Goal: Information Seeking & Learning: Learn about a topic

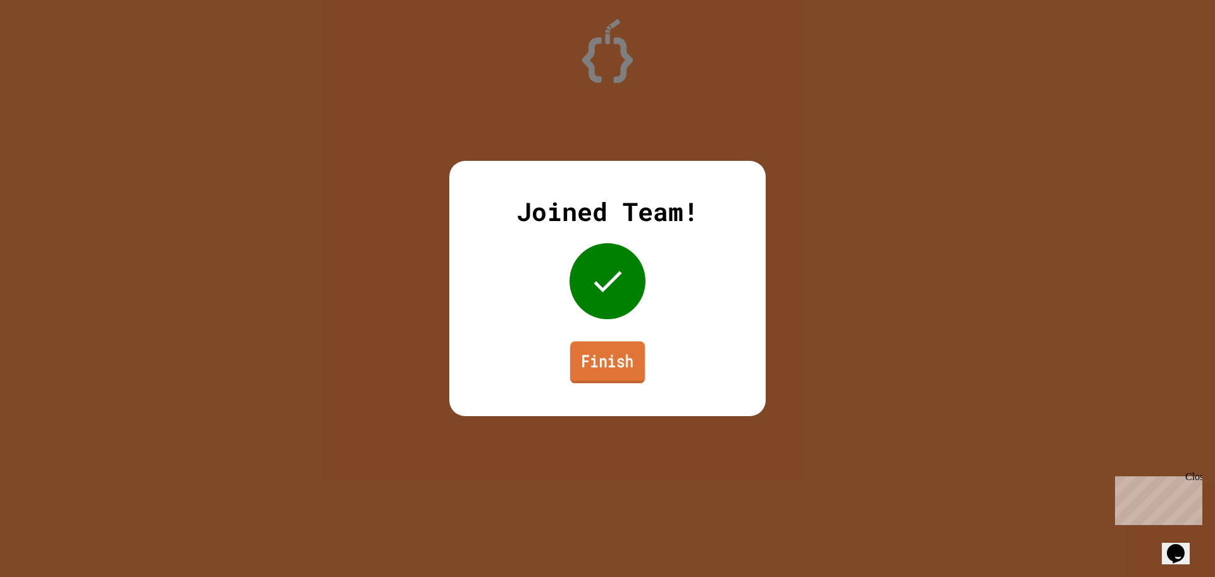
click at [631, 369] on link "Finish" at bounding box center [607, 362] width 75 height 42
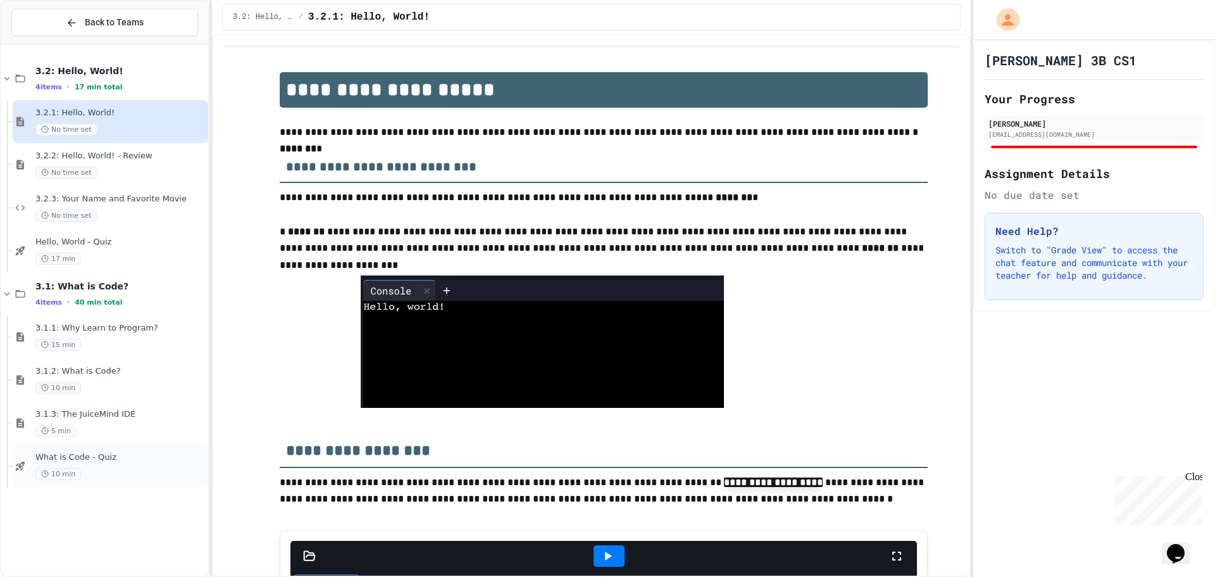
click at [120, 455] on span "What is Code - Quiz" at bounding box center [120, 457] width 170 height 11
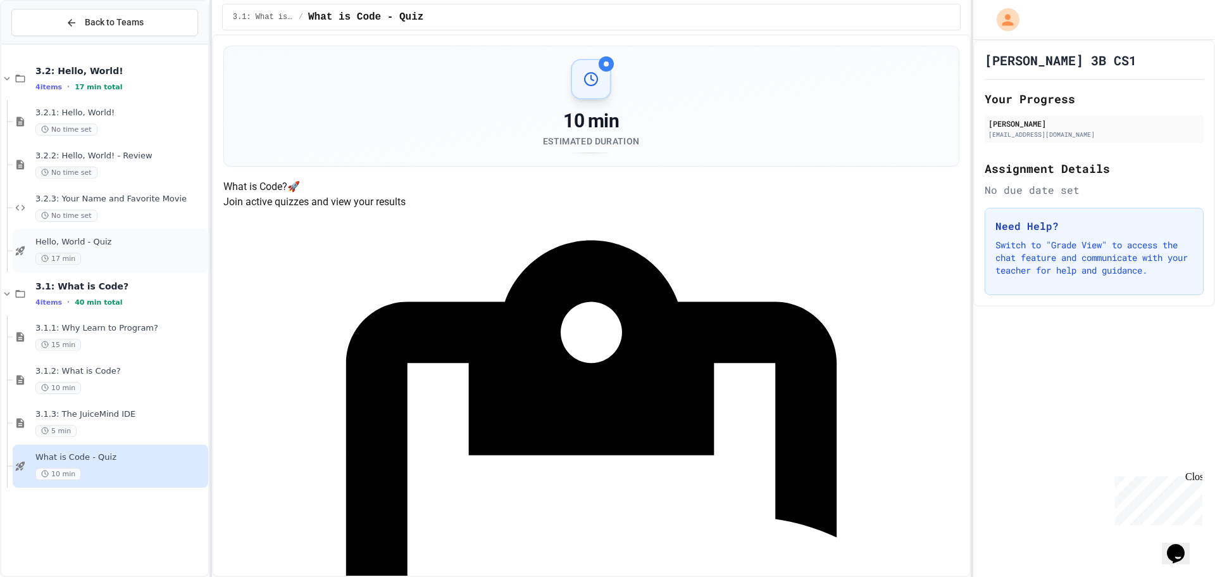
click at [79, 248] on div "Hello, World - Quiz 17 min" at bounding box center [120, 251] width 170 height 28
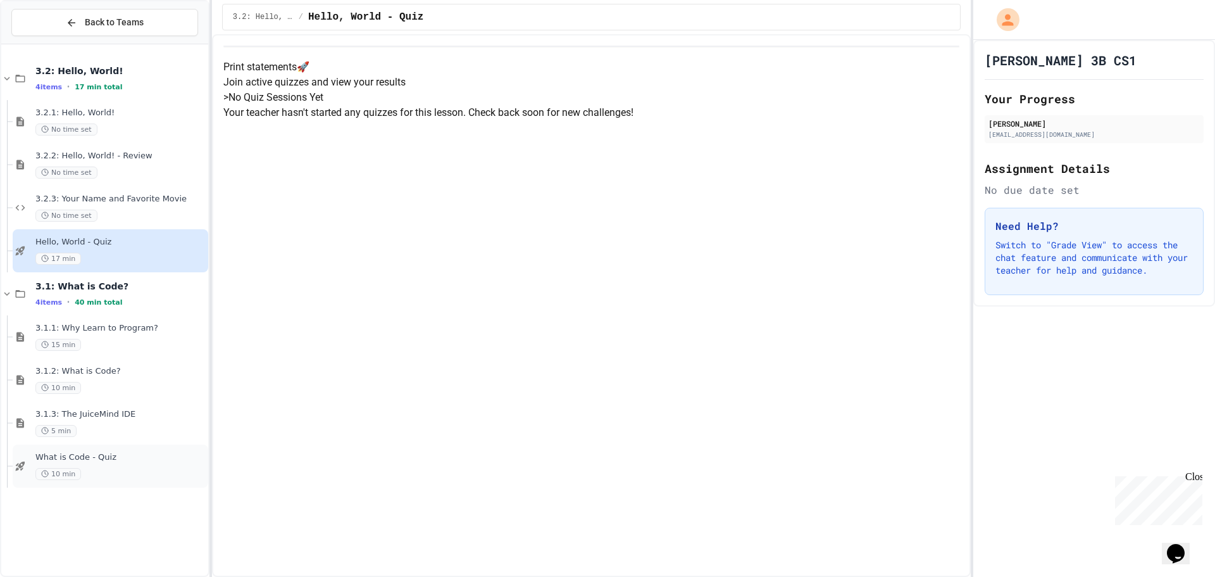
click at [123, 461] on span "What is Code - Quiz" at bounding box center [120, 457] width 170 height 11
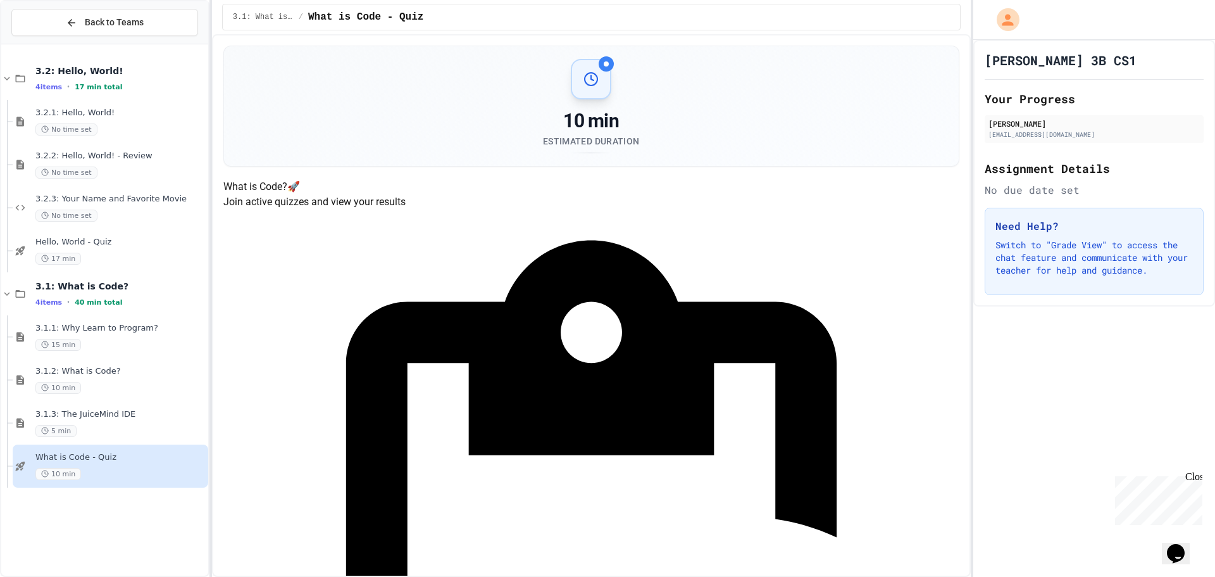
click at [165, 471] on div "10 min" at bounding box center [120, 474] width 170 height 12
click at [53, 236] on div "Hello, World - Quiz 17 min" at bounding box center [111, 250] width 196 height 43
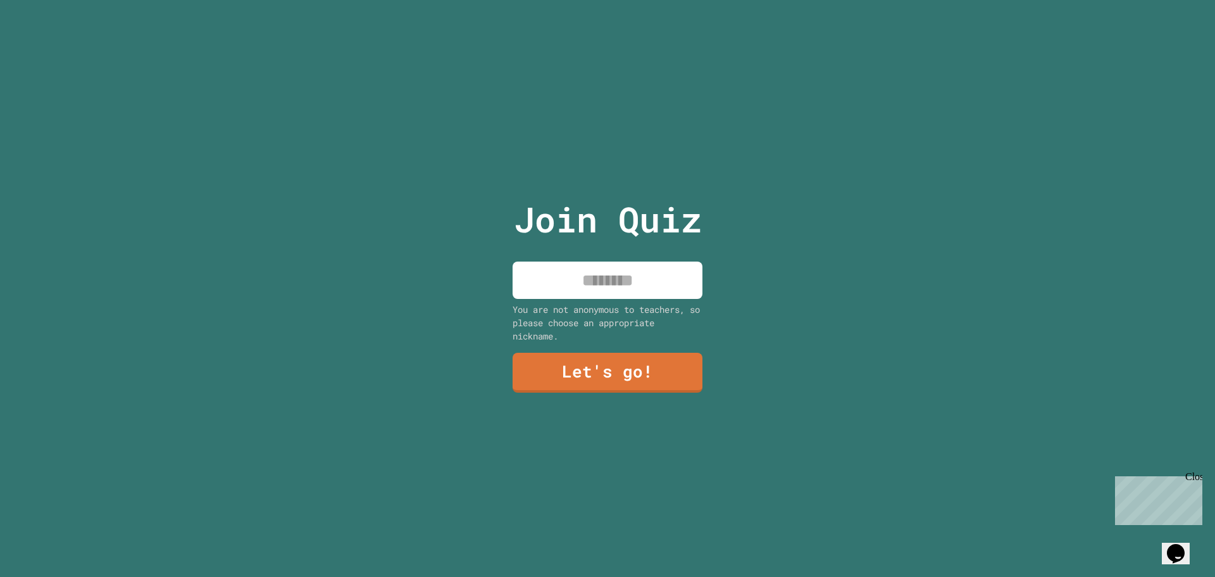
click at [663, 261] on input at bounding box center [608, 279] width 190 height 37
type input "********"
click at [665, 367] on link "Let's go!" at bounding box center [608, 371] width 172 height 42
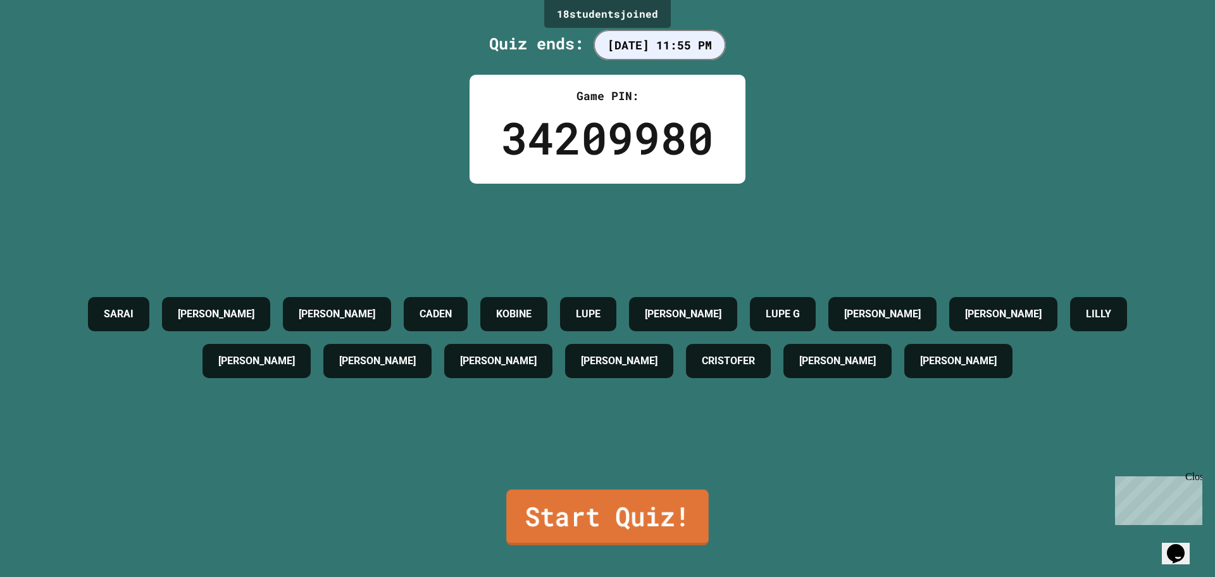
click at [600, 493] on link "Start Quiz!" at bounding box center [607, 517] width 203 height 56
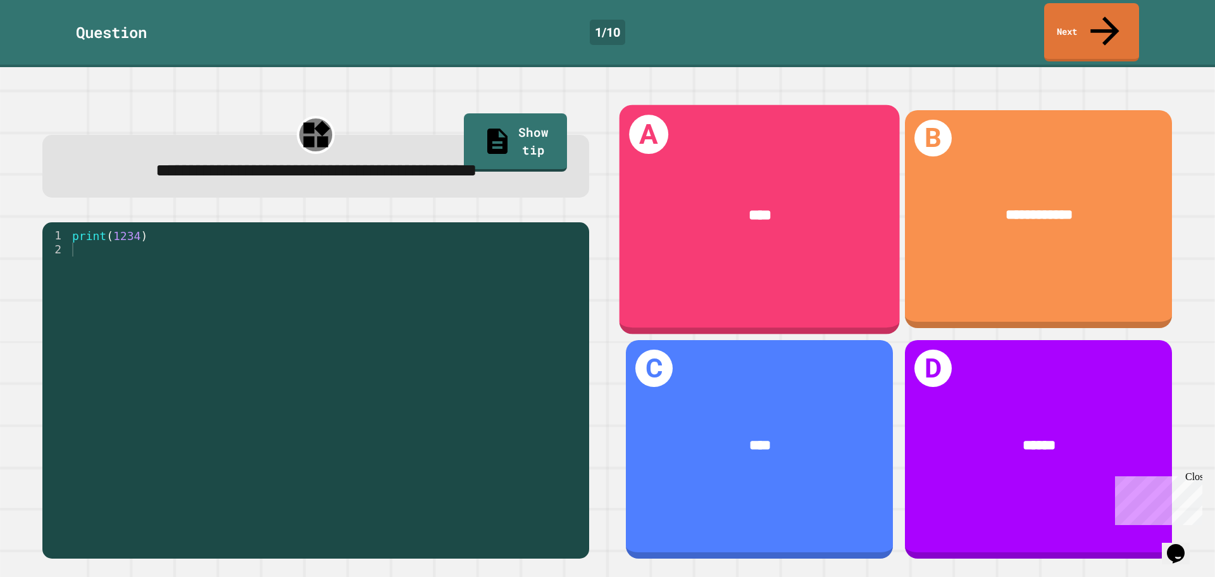
click at [767, 175] on div "****" at bounding box center [760, 216] width 280 height 82
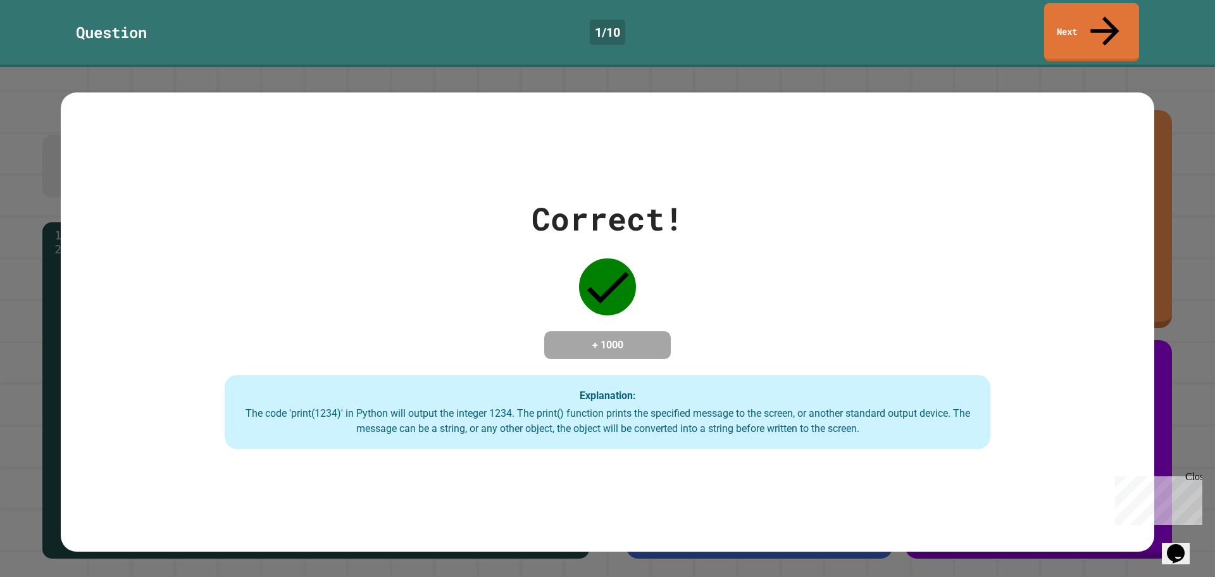
click at [1197, 474] on div "Close" at bounding box center [1194, 479] width 16 height 16
click at [1093, 22] on link "Next" at bounding box center [1092, 30] width 92 height 61
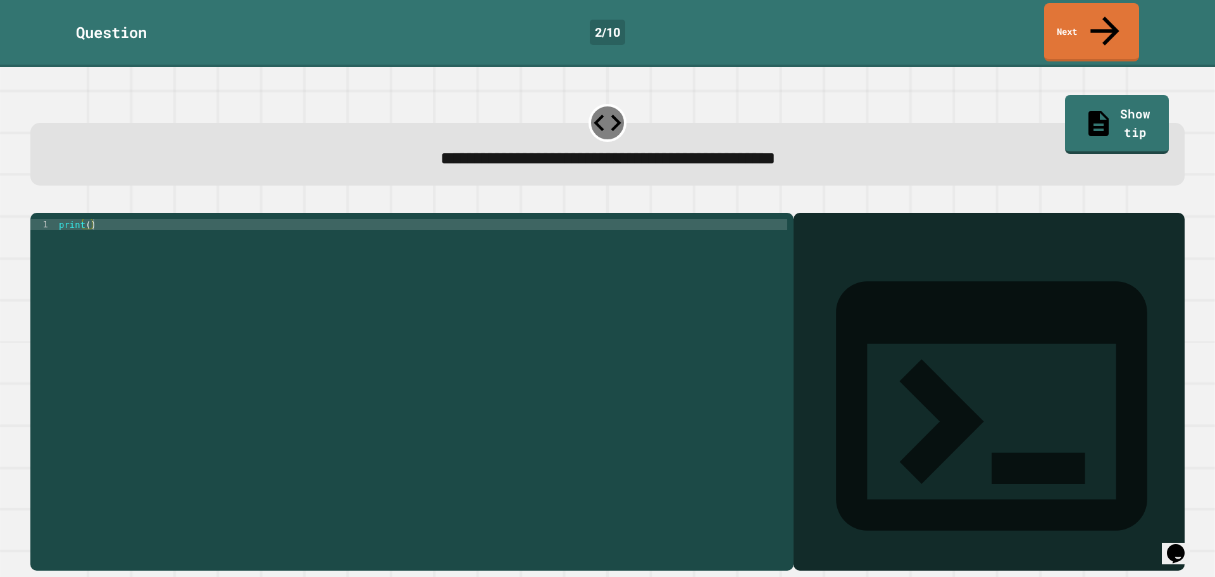
click at [85, 219] on div "print ( )" at bounding box center [421, 391] width 731 height 344
click at [87, 219] on div "print ( )" at bounding box center [421, 391] width 731 height 344
type textarea "**********"
click at [1085, 92] on link "Show tip" at bounding box center [1117, 122] width 100 height 61
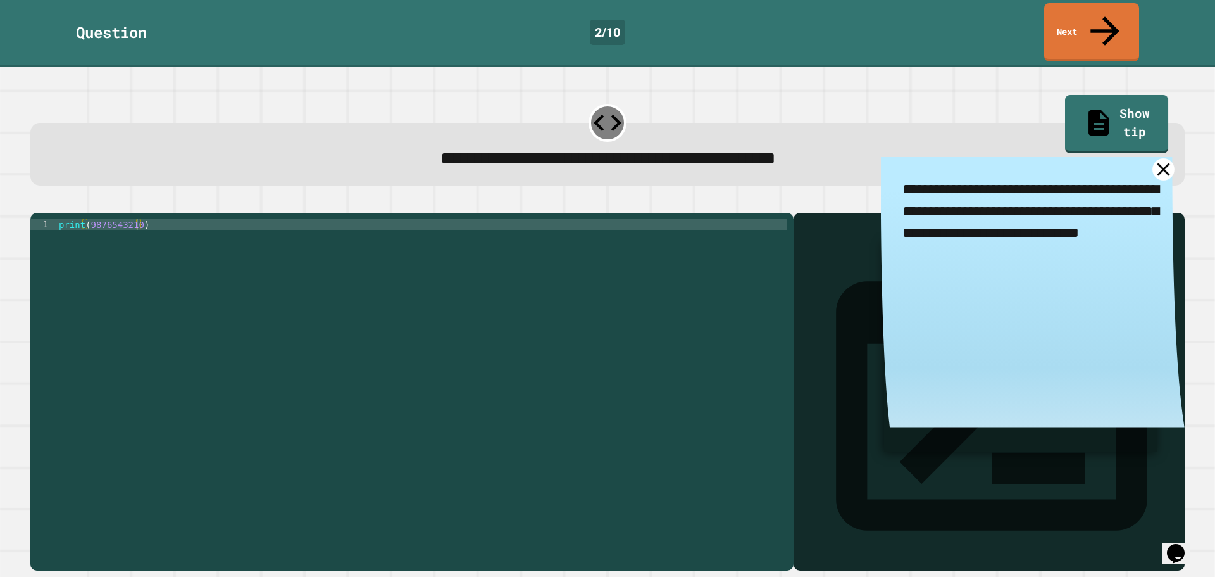
click at [1153, 158] on icon at bounding box center [1164, 169] width 22 height 22
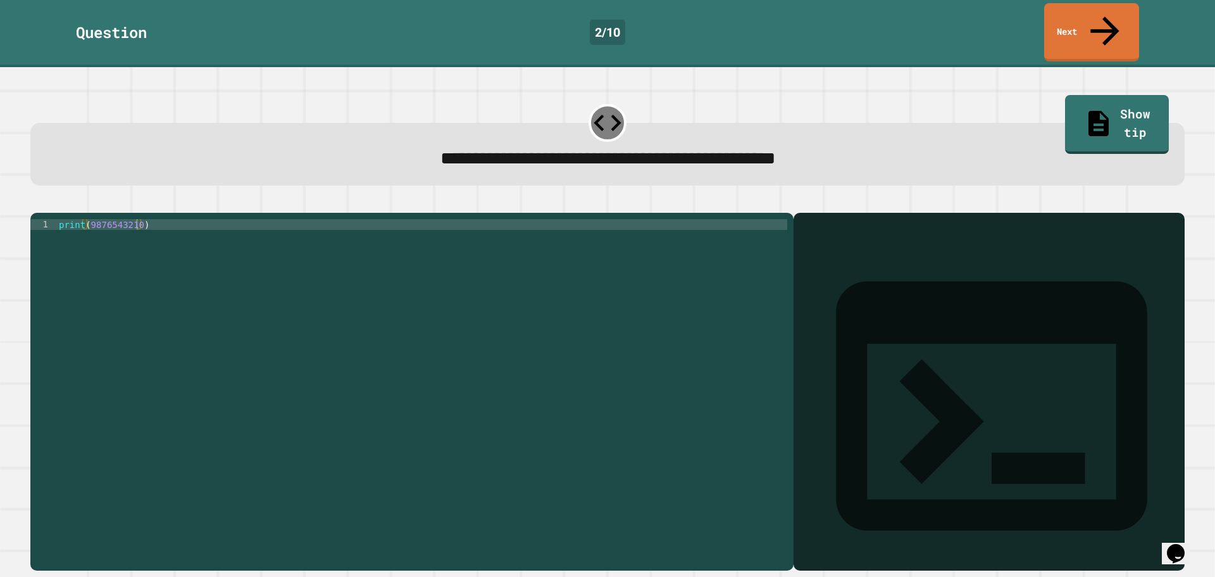
click at [1115, 8] on link "Next" at bounding box center [1092, 31] width 97 height 61
click at [632, 219] on div "print ( )" at bounding box center [421, 380] width 731 height 323
click at [87, 219] on div "print ( )" at bounding box center [421, 391] width 731 height 344
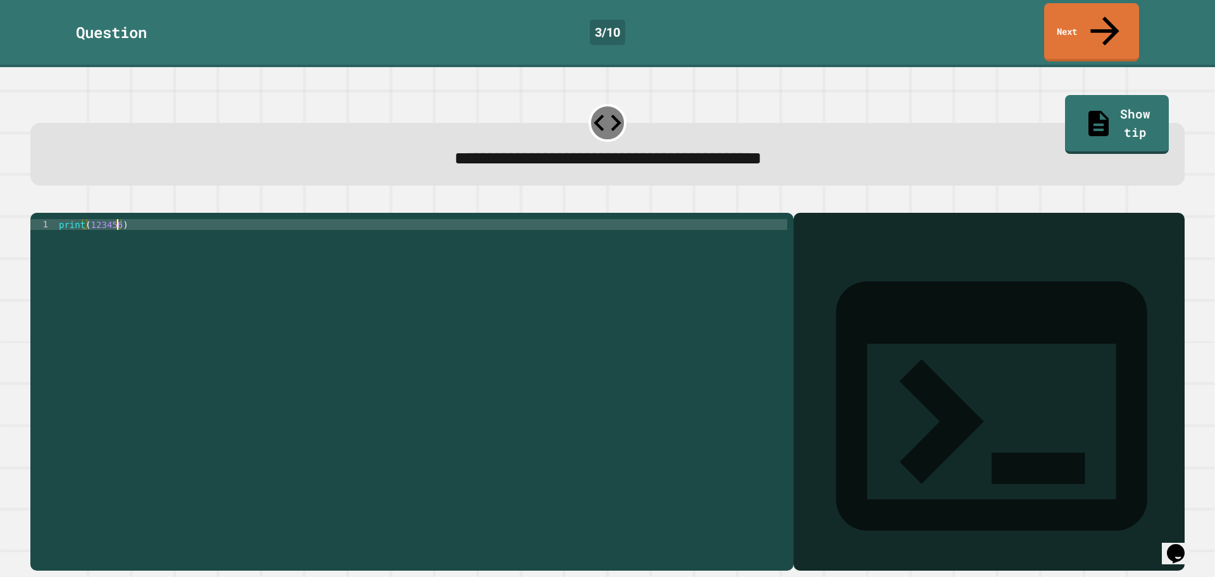
type textarea "**********"
click at [37, 203] on icon "button" at bounding box center [37, 203] width 0 height 0
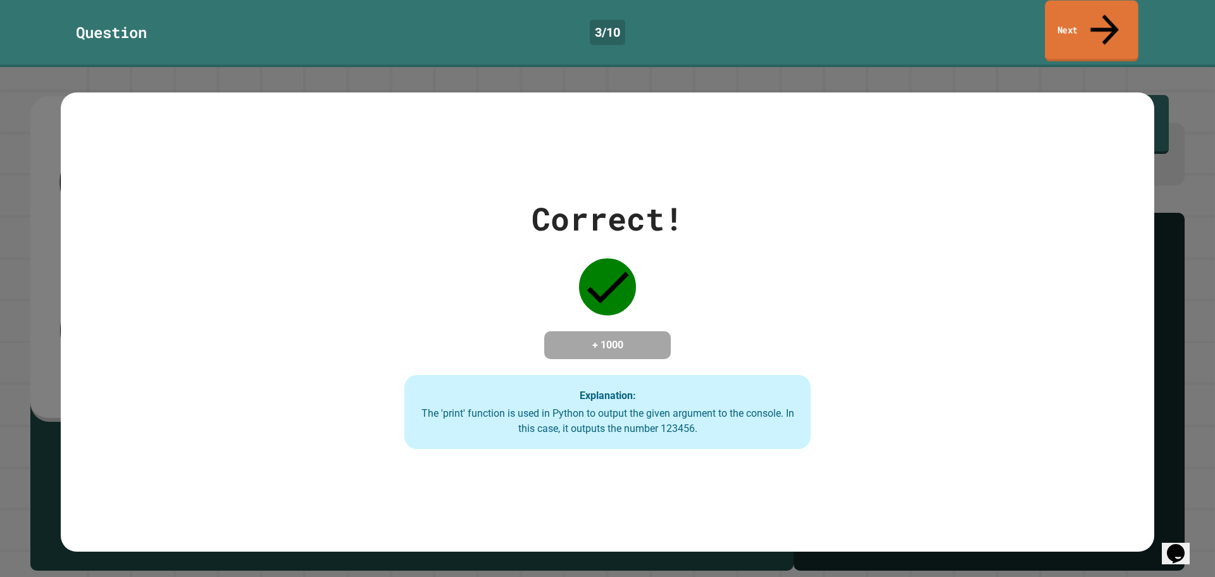
click at [1119, 13] on link "Next" at bounding box center [1092, 31] width 94 height 61
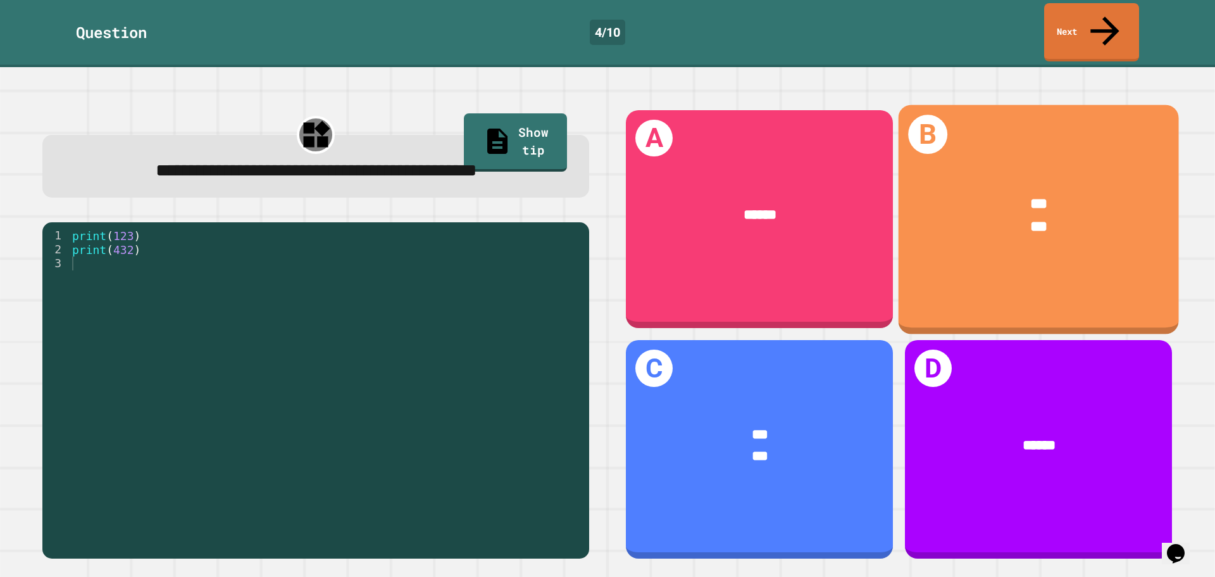
click at [1034, 218] on div "*** ***" at bounding box center [1039, 215] width 280 height 104
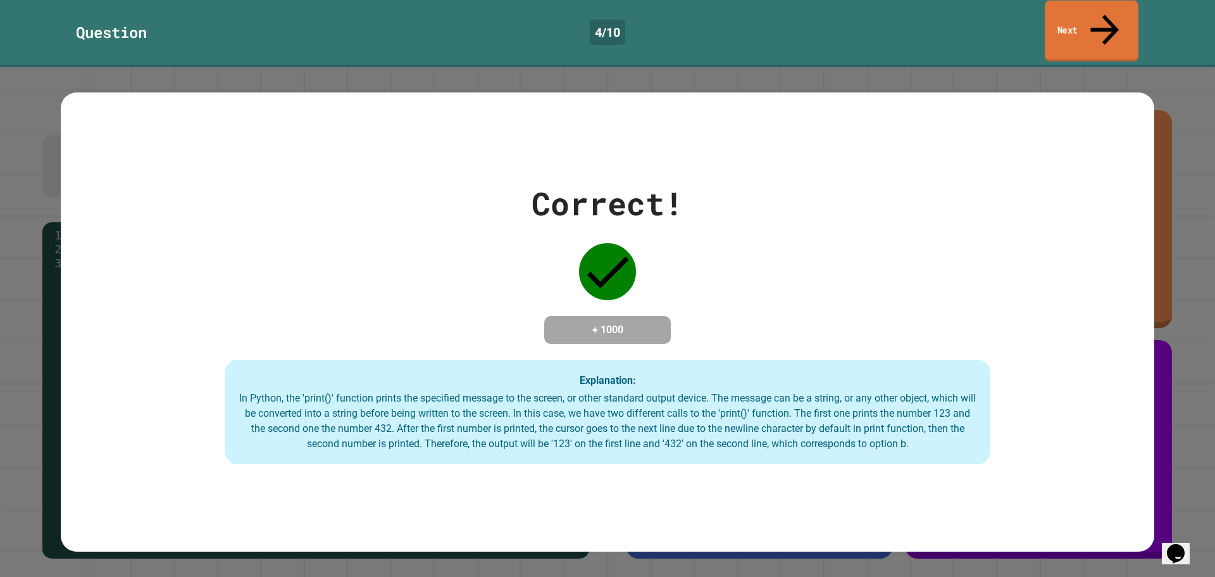
click at [1103, 15] on icon at bounding box center [1105, 30] width 28 height 30
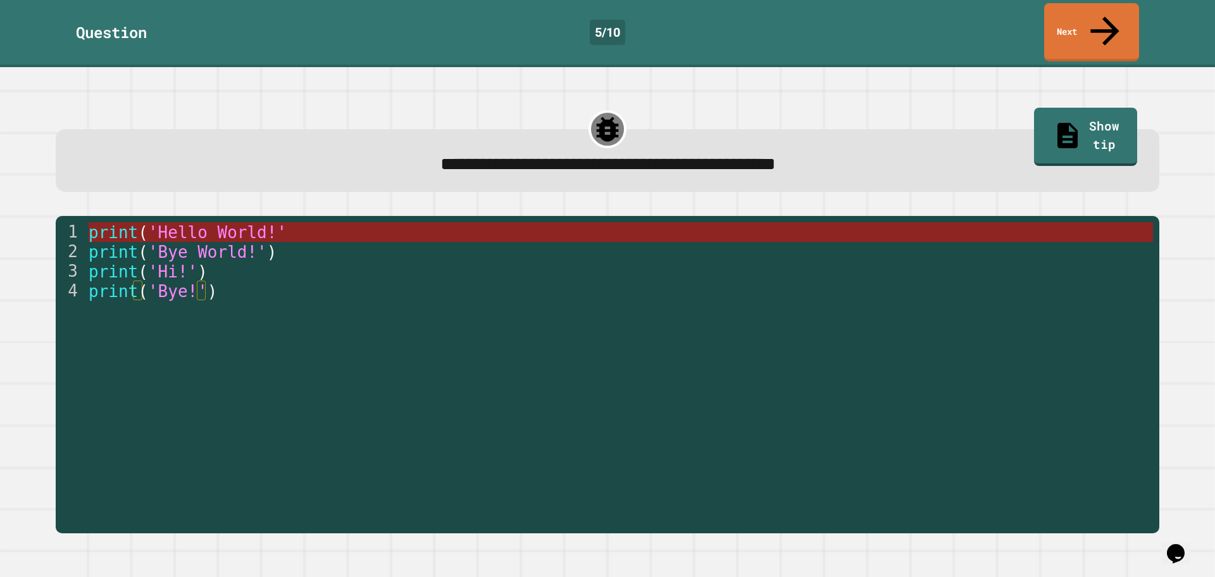
click at [199, 223] on span "'Hello World!'" at bounding box center [217, 232] width 139 height 19
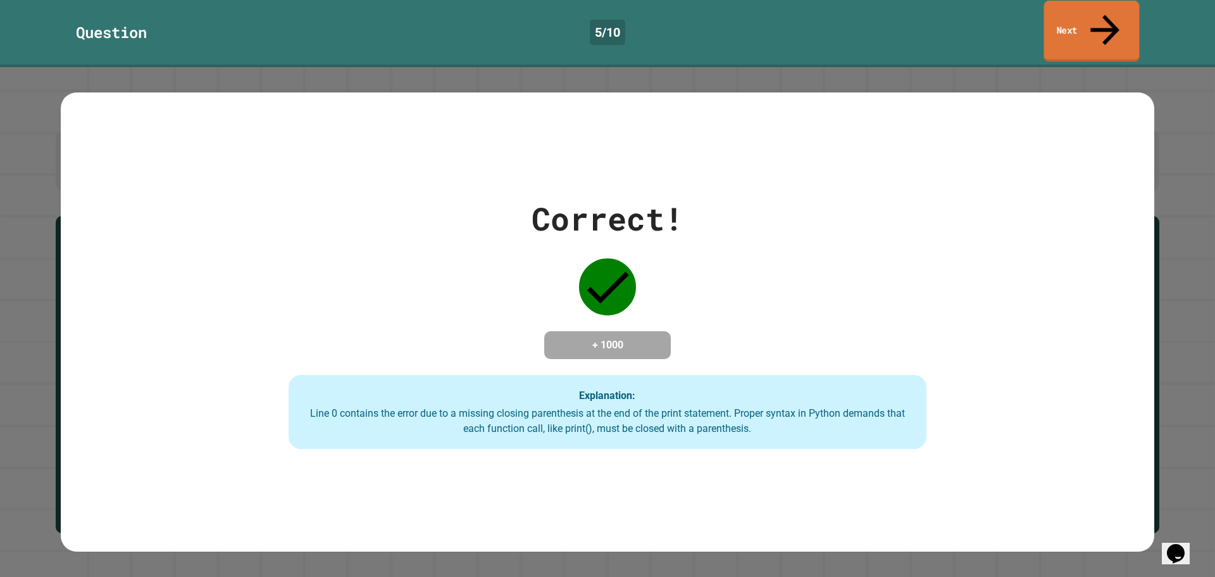
click at [1102, 26] on link "Next" at bounding box center [1093, 31] width 96 height 61
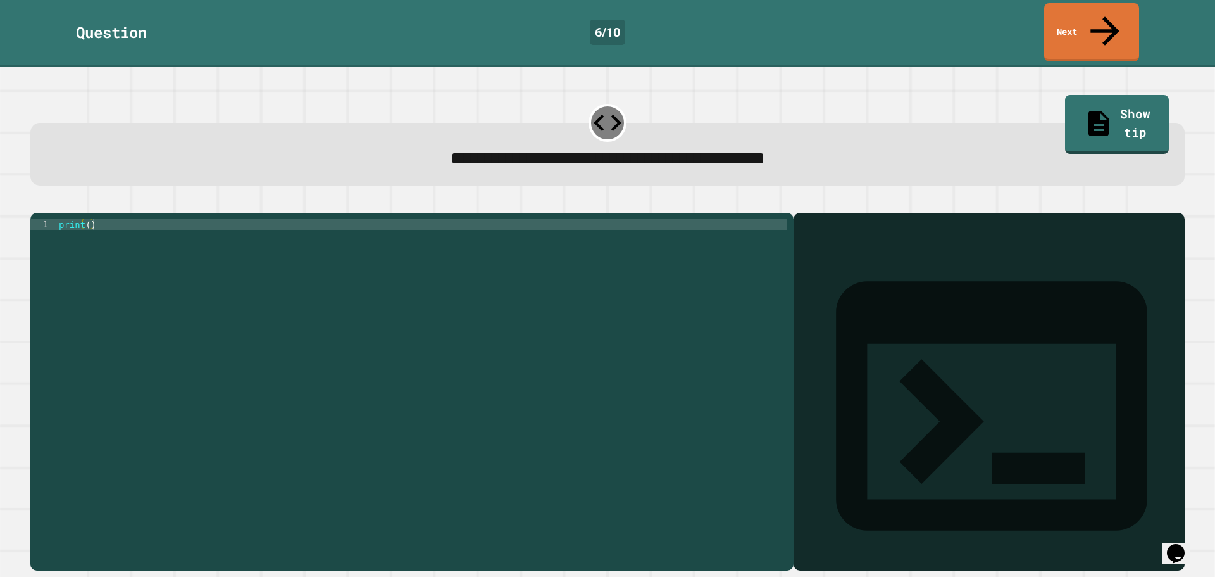
click at [87, 219] on div "print ( )" at bounding box center [421, 391] width 731 height 344
type textarea "**********"
click at [37, 203] on icon "button" at bounding box center [37, 203] width 0 height 0
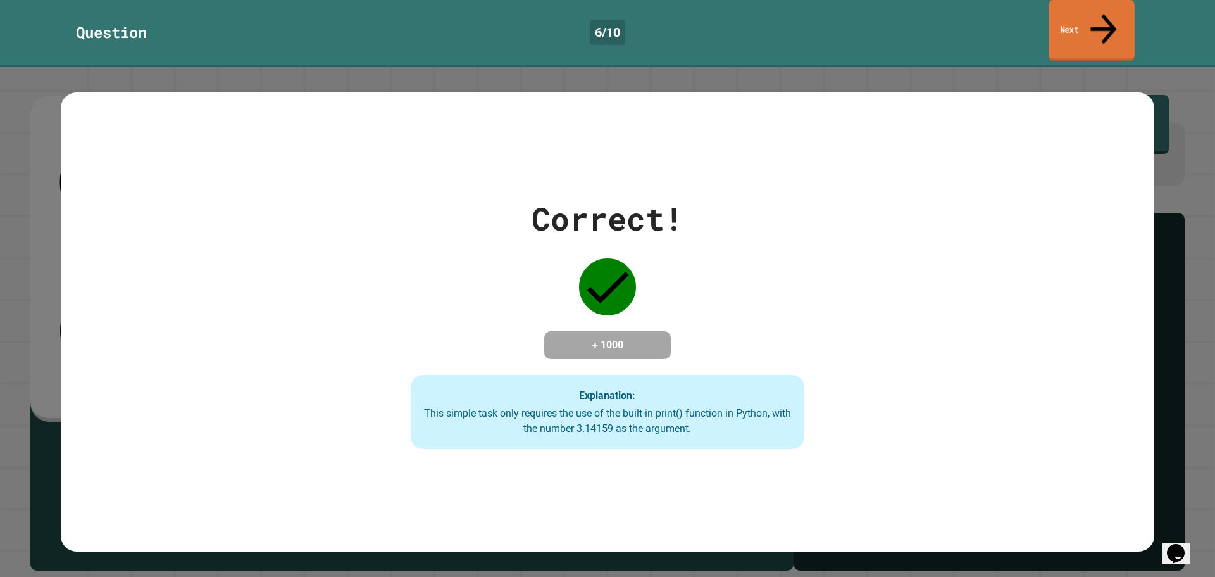
click at [1106, 16] on icon at bounding box center [1103, 28] width 39 height 45
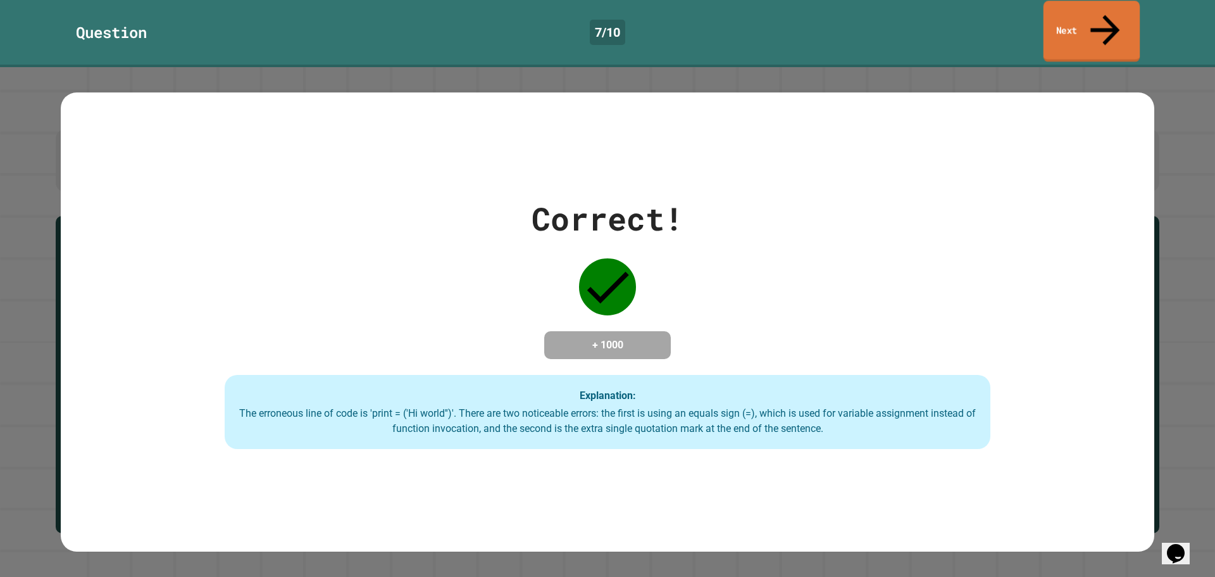
click at [1121, 11] on link "Next" at bounding box center [1092, 31] width 97 height 61
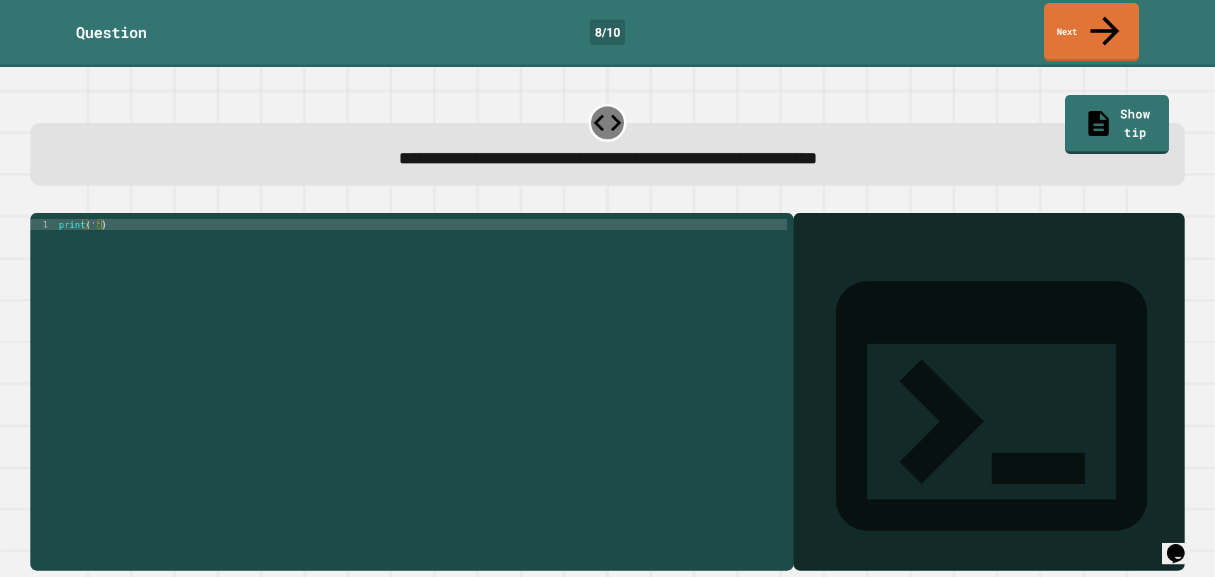
click at [91, 219] on div "print ( '' )" at bounding box center [421, 391] width 731 height 344
click at [201, 219] on div "print ( 'It' s a beautiful day )" at bounding box center [421, 391] width 731 height 344
click at [188, 219] on div "print ( 'It' s a beautiful day )" at bounding box center [421, 391] width 731 height 344
click at [105, 219] on div "print ( 'It' s a beautiful day )" at bounding box center [421, 391] width 731 height 344
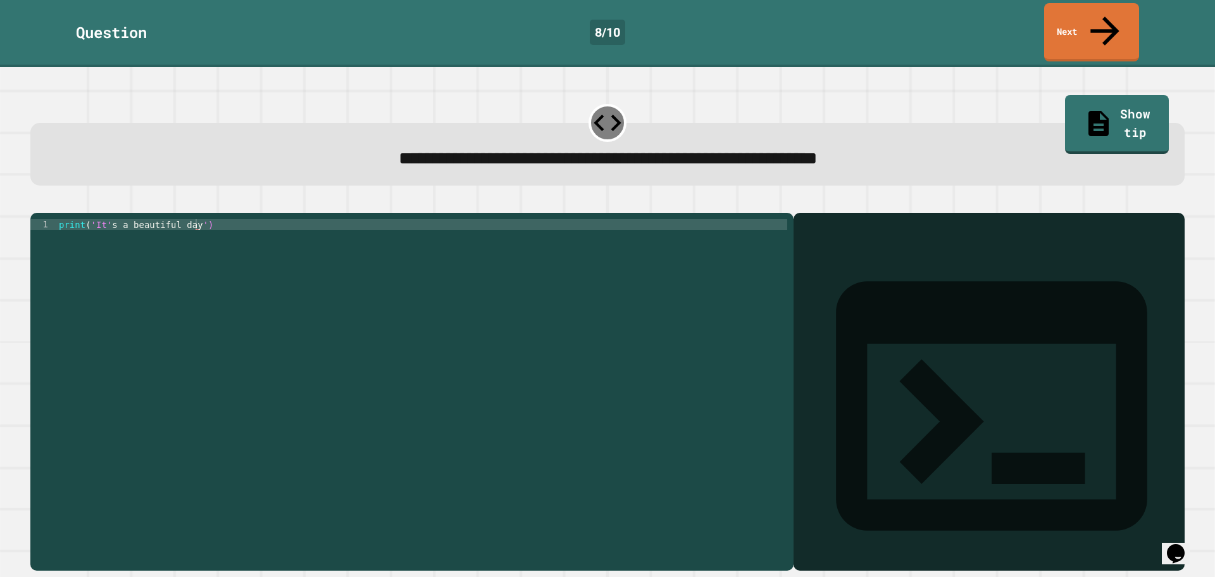
click at [37, 203] on icon "button" at bounding box center [37, 203] width 0 height 0
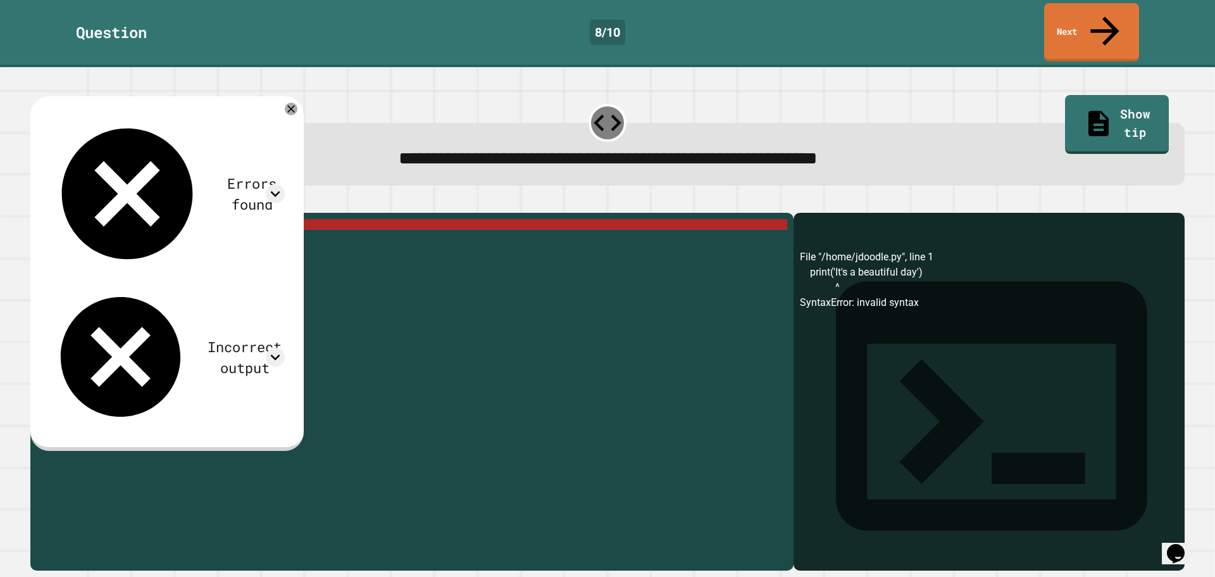
click at [103, 219] on div "print ( 'It' s a beautiful day ')" at bounding box center [421, 391] width 731 height 344
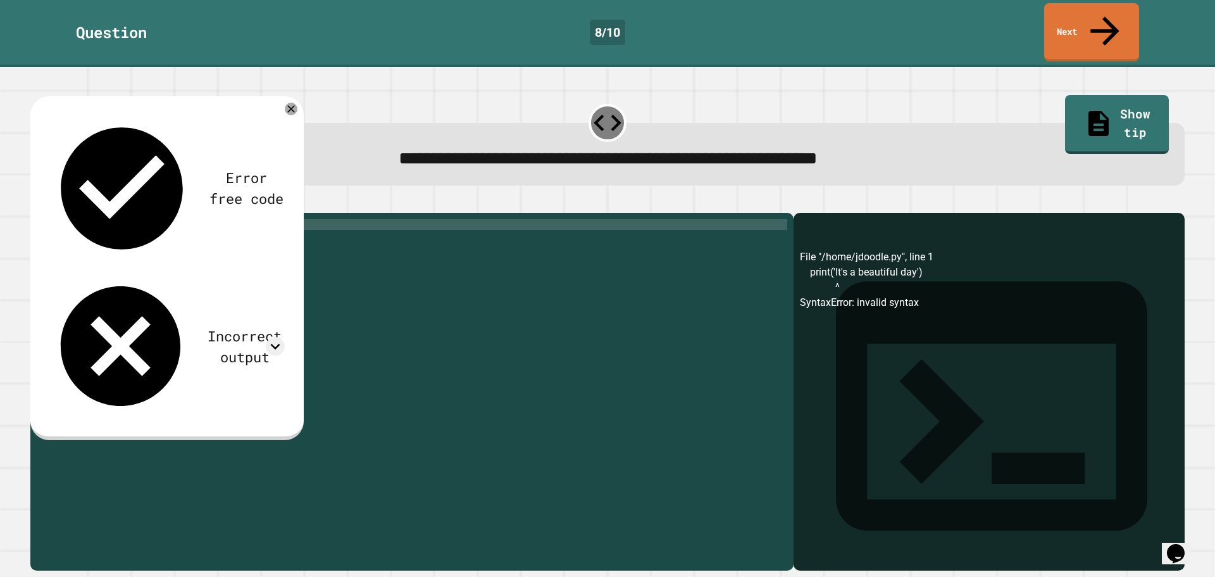
click at [49, 206] on icon "button" at bounding box center [45, 210] width 7 height 9
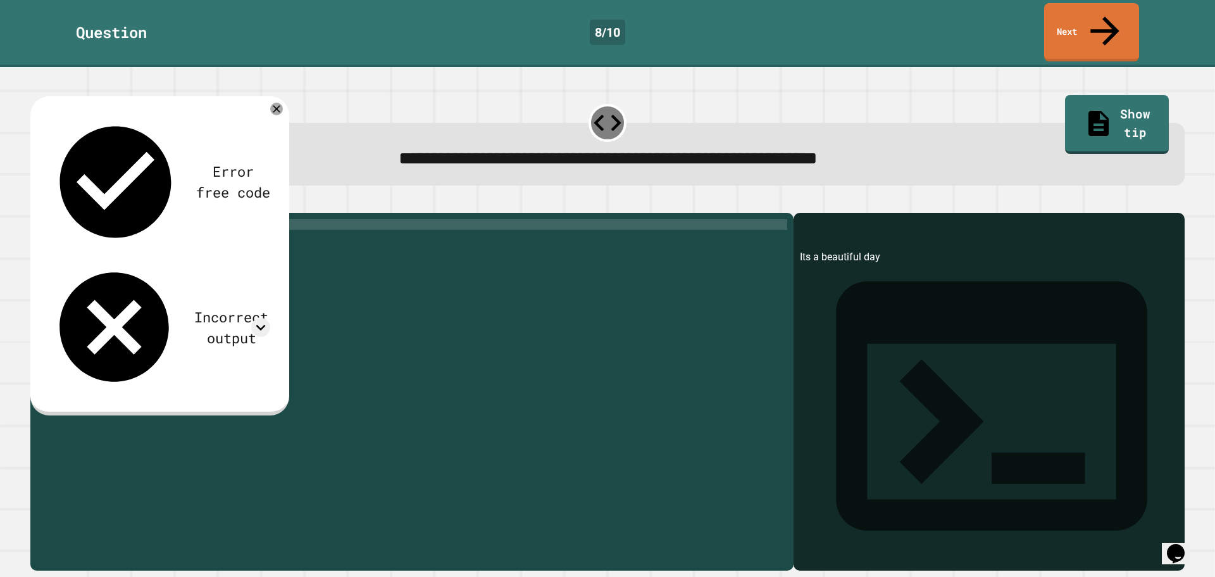
click at [116, 232] on div "print ( 'Its a beautiful day' )" at bounding box center [421, 391] width 731 height 344
click at [102, 219] on div "print ( 'Its a beautiful day' )" at bounding box center [421, 391] width 731 height 344
click at [111, 220] on div "print ( 'It' s a beautiful day ')" at bounding box center [421, 391] width 731 height 344
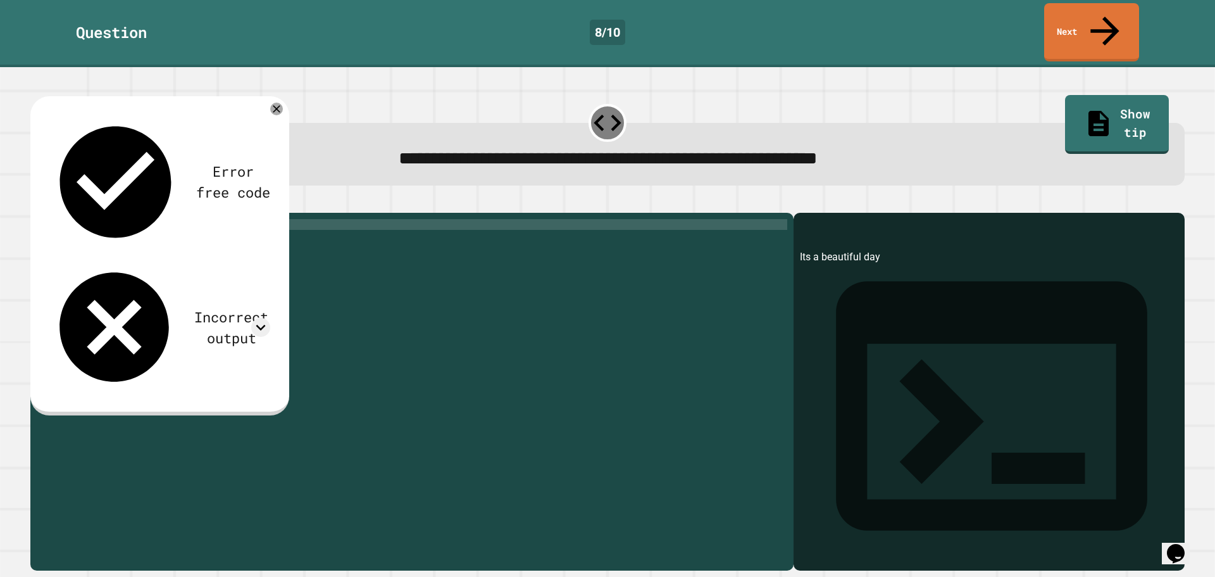
click at [190, 219] on div "print ( 'It' s a beautiful day ')" at bounding box center [421, 391] width 731 height 344
click at [105, 219] on div "print ( 'It' s a beautiful day ')" at bounding box center [421, 380] width 731 height 323
click at [106, 219] on div "print ( 'It' s a beautiful day ')" at bounding box center [421, 391] width 731 height 344
click at [37, 203] on icon "button" at bounding box center [37, 203] width 0 height 0
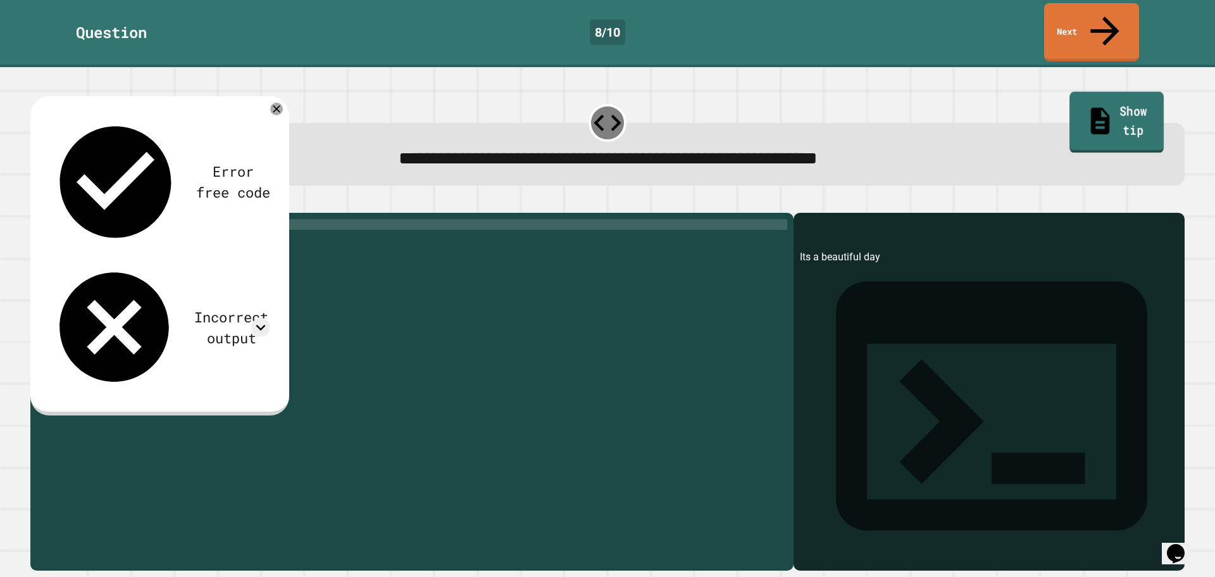
click at [1070, 92] on link "Show tip" at bounding box center [1117, 122] width 94 height 61
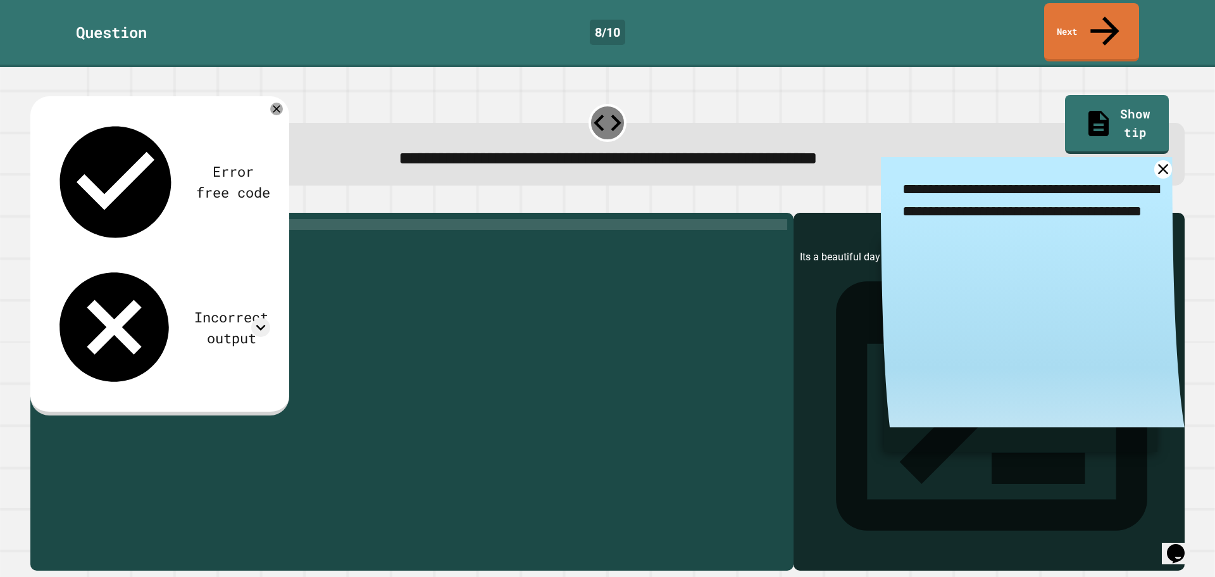
click at [151, 219] on div "print ( 'Its a beautiful day' )" at bounding box center [421, 391] width 731 height 344
drag, startPoint x: 453, startPoint y: 129, endPoint x: 693, endPoint y: 125, distance: 240.6
click at [693, 149] on span "**********" at bounding box center [608, 158] width 419 height 18
copy span "**********"
click at [191, 219] on div "print ( 'Its a beautiful day' )" at bounding box center [421, 391] width 731 height 344
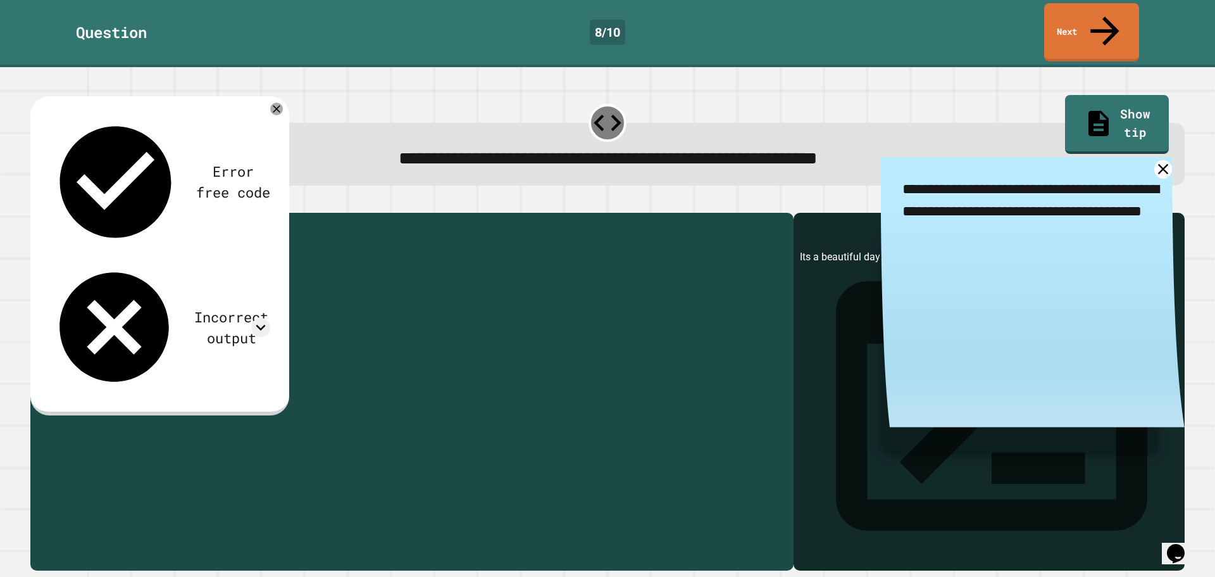
drag, startPoint x: 190, startPoint y: 213, endPoint x: 89, endPoint y: 215, distance: 100.7
click at [89, 219] on div "print ( 'Its a beautiful day' )" at bounding box center [421, 391] width 731 height 344
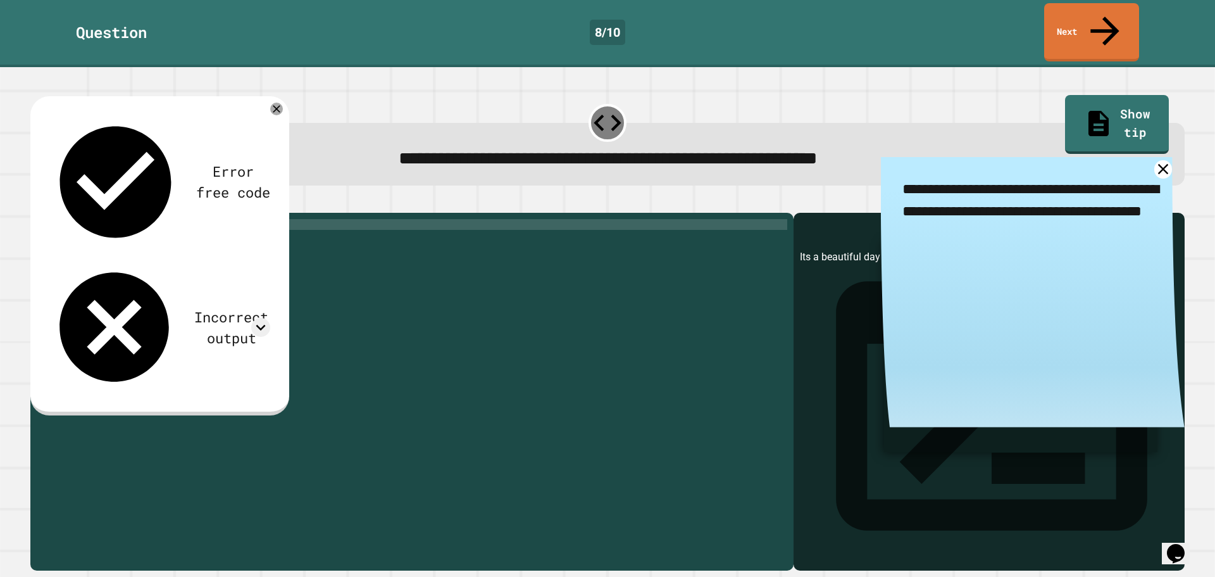
scroll to position [0, 2]
paste textarea "**********"
click at [238, 219] on div "print ( 'It' s a beautiful day ')" at bounding box center [421, 391] width 731 height 344
click at [106, 219] on div "print ( 'It' s a beautiful day ')" at bounding box center [421, 391] width 731 height 344
click at [36, 198] on div at bounding box center [607, 205] width 1155 height 15
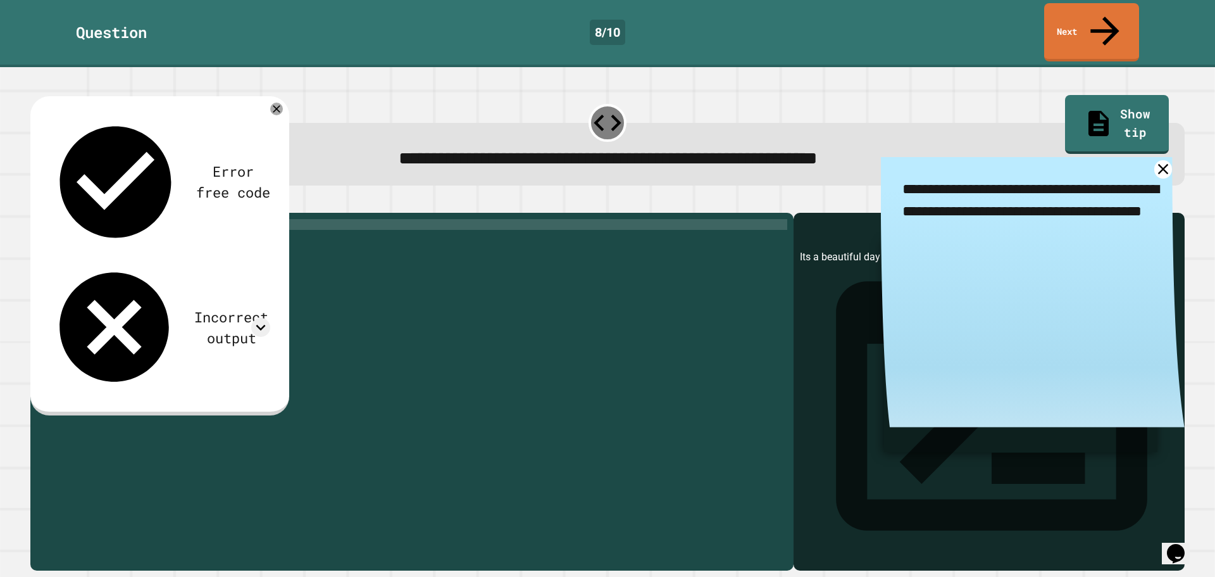
click at [37, 203] on icon "button" at bounding box center [37, 203] width 0 height 0
click at [264, 318] on icon at bounding box center [260, 327] width 19 height 19
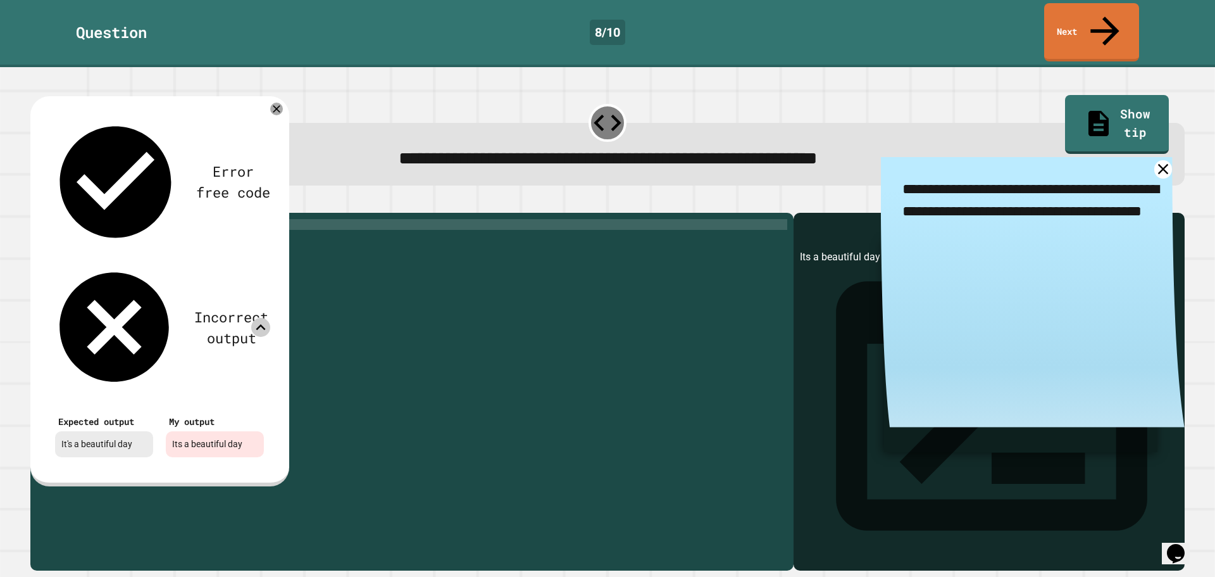
click at [264, 318] on icon at bounding box center [260, 327] width 19 height 19
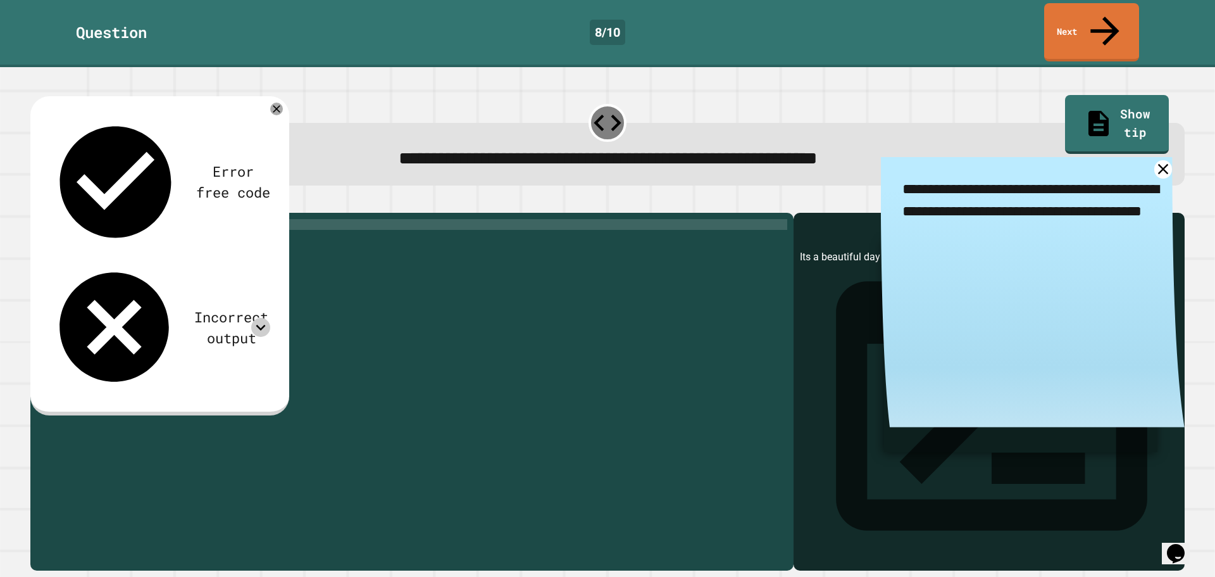
click at [263, 318] on div at bounding box center [260, 327] width 19 height 19
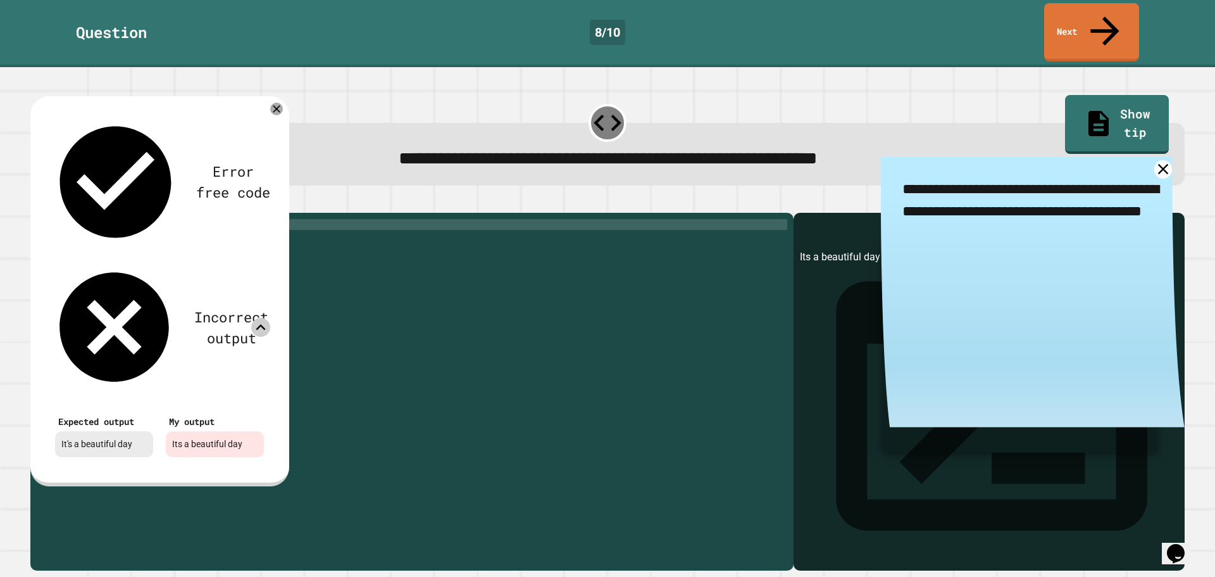
click at [259, 318] on div at bounding box center [260, 327] width 19 height 19
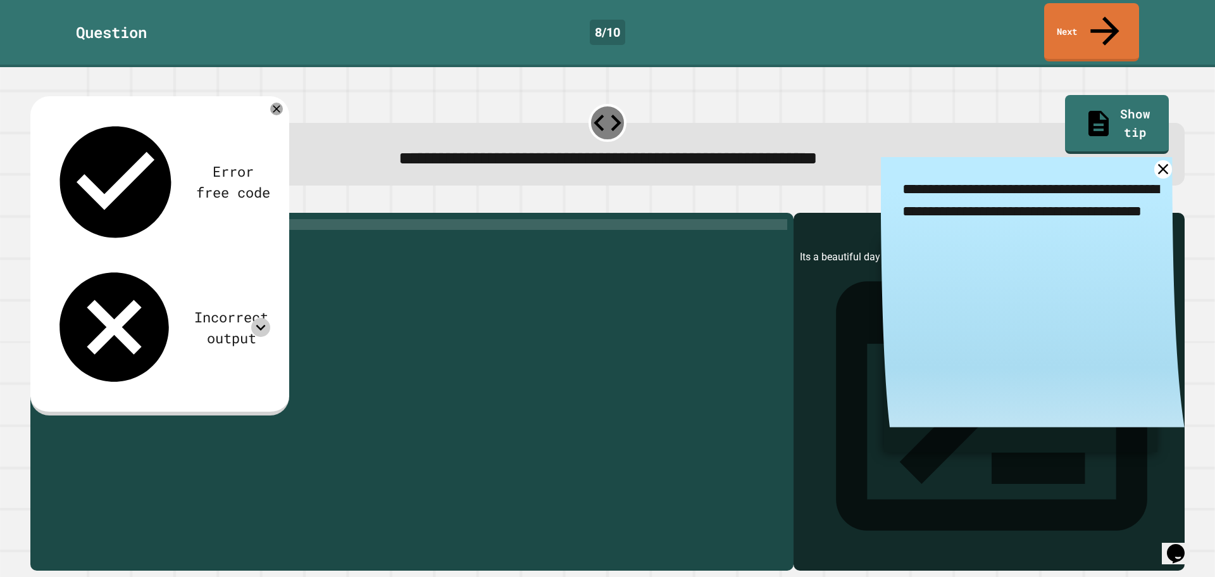
click at [37, 203] on icon "button" at bounding box center [37, 203] width 0 height 0
click at [101, 219] on div "print ( 'Its a beautiful day' )" at bounding box center [421, 391] width 731 height 344
click at [263, 318] on icon at bounding box center [260, 327] width 19 height 19
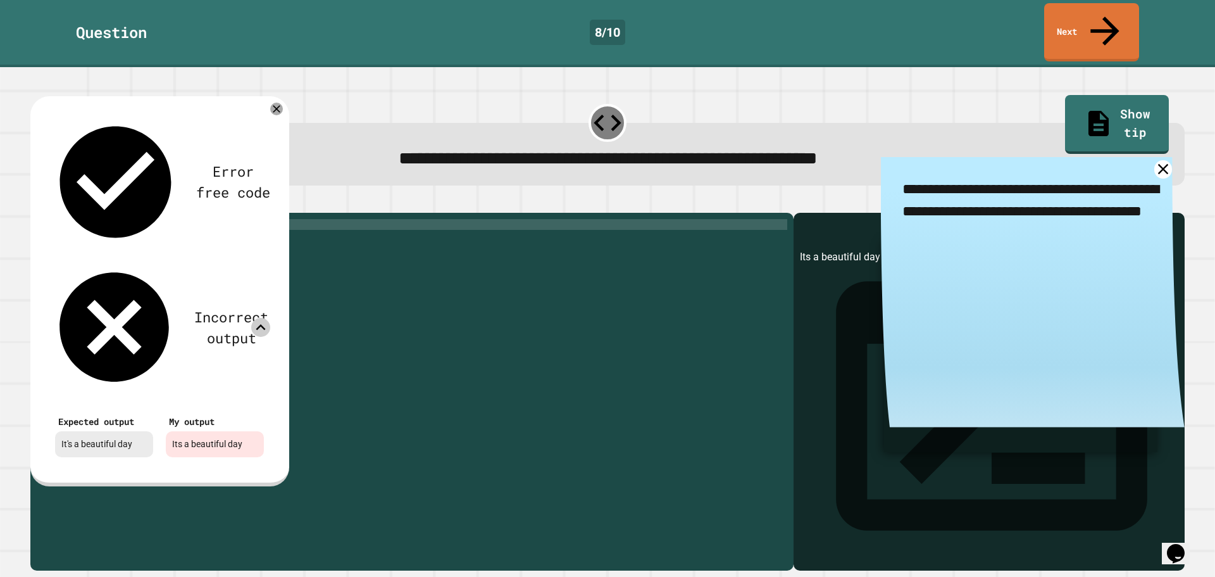
click at [165, 277] on div "print ( 'It' s a beautiful day ')" at bounding box center [421, 391] width 731 height 344
click at [153, 264] on div "print ( 'It' s a beautiful day ')" at bounding box center [421, 391] width 731 height 344
click at [276, 101] on icon at bounding box center [276, 108] width 15 height 15
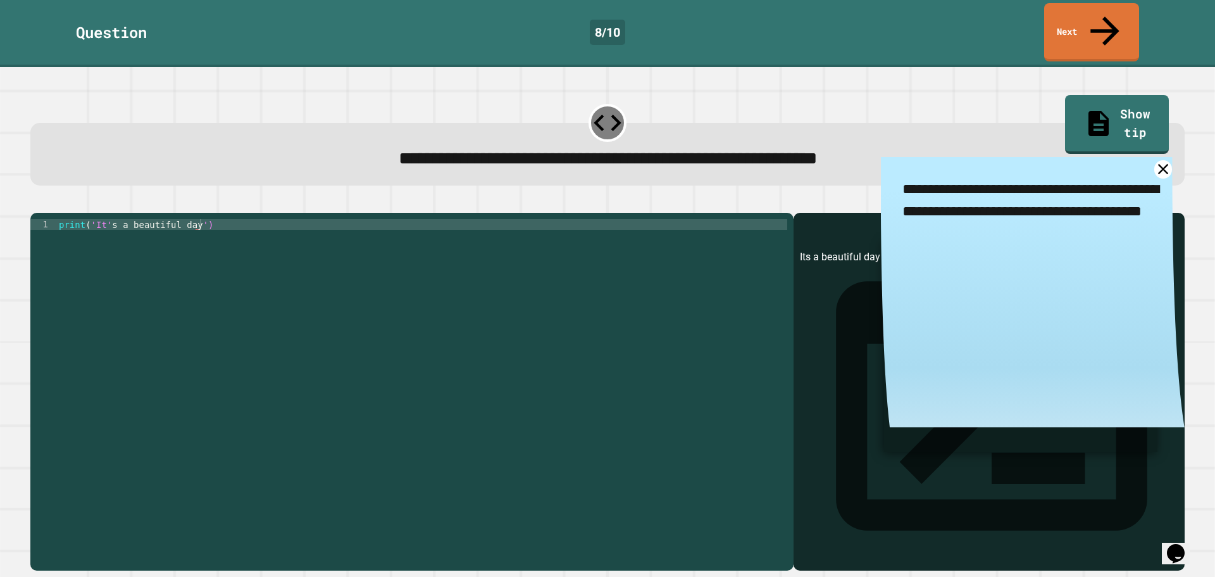
click at [110, 219] on div "print ( 'It' s a beautiful day ')" at bounding box center [421, 391] width 731 height 344
click at [192, 219] on div "print ( 'It' s a beautiful day ')" at bounding box center [421, 391] width 731 height 344
click at [90, 219] on div "print ( 'It' s a beautiful day ")" at bounding box center [421, 391] width 731 height 344
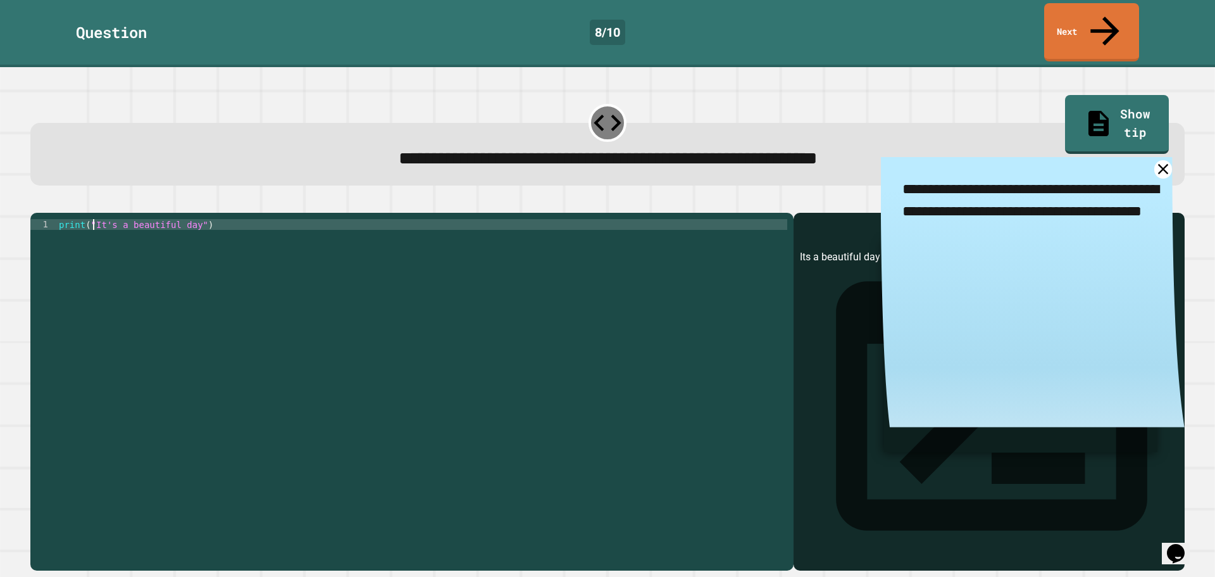
type textarea "**********"
click at [37, 203] on icon "button" at bounding box center [37, 203] width 0 height 0
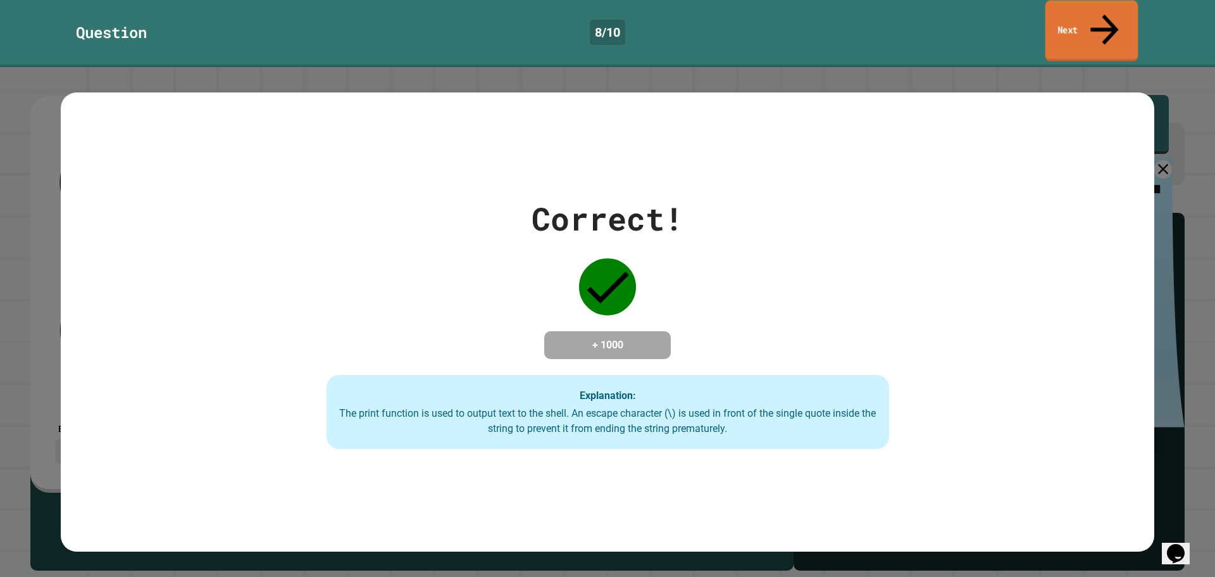
click at [1076, 7] on link "Next" at bounding box center [1092, 31] width 93 height 61
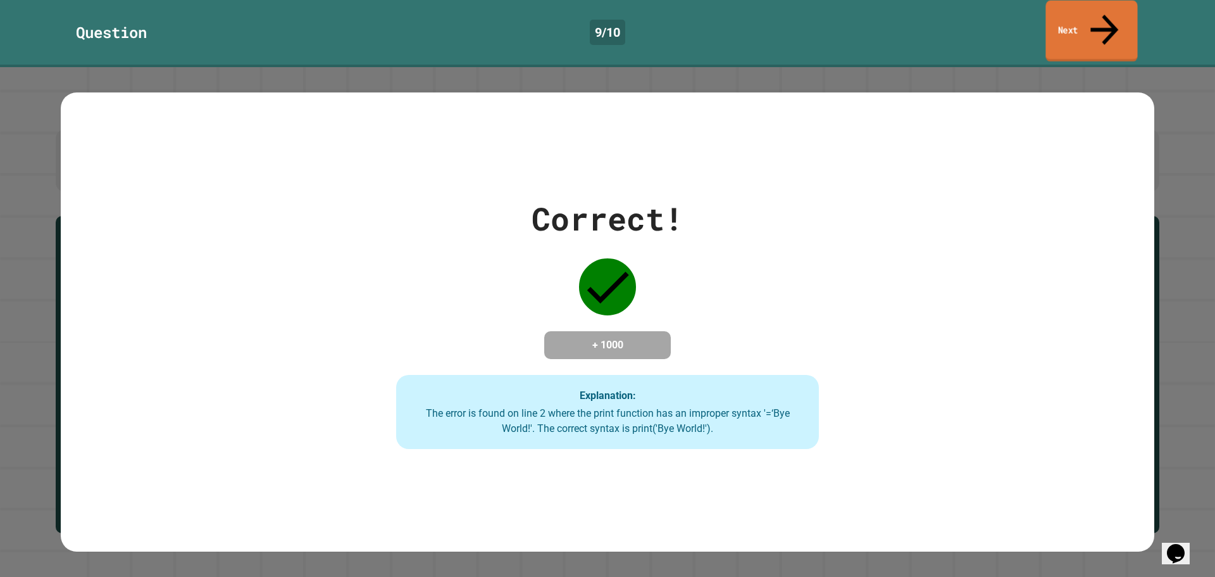
click at [1076, 11] on link "Next" at bounding box center [1092, 31] width 92 height 61
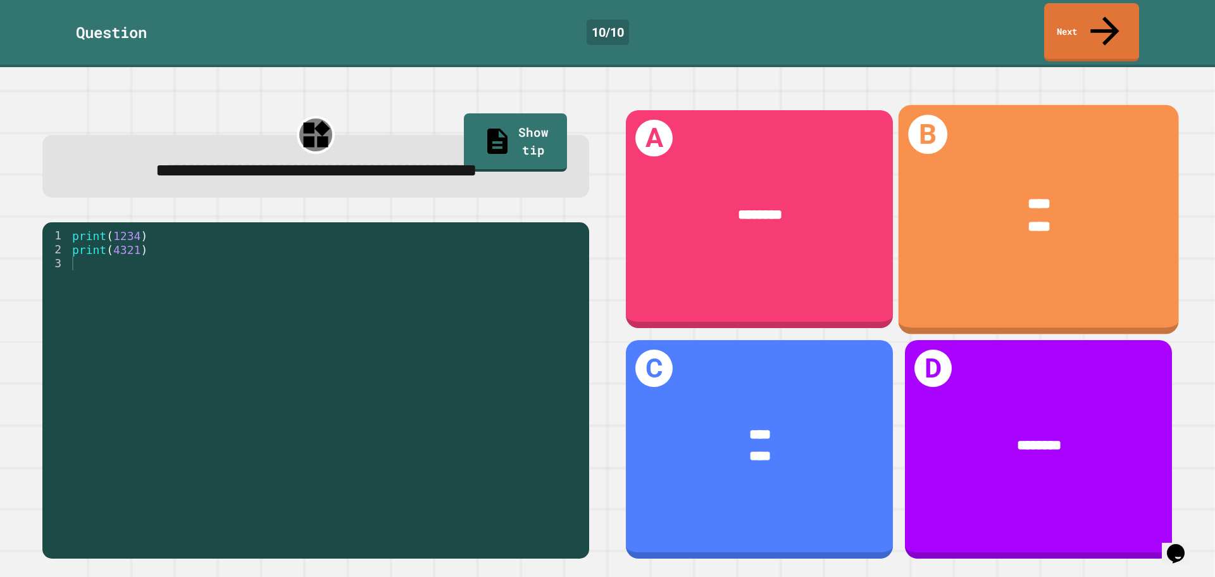
click at [1046, 193] on div "****" at bounding box center [1039, 204] width 221 height 23
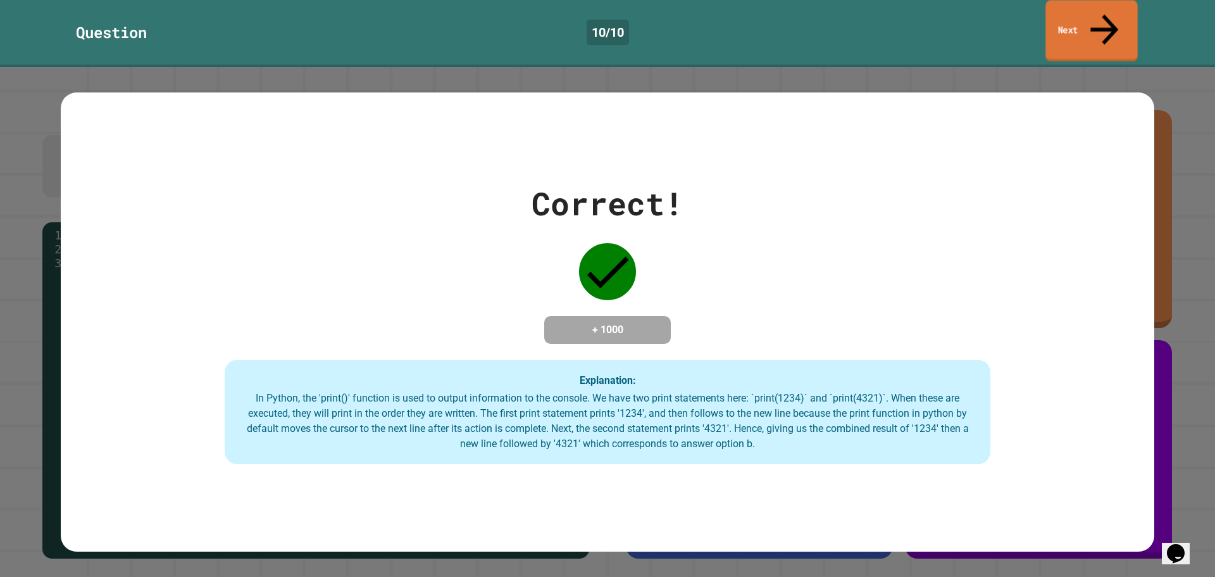
click at [1046, 22] on div "Question 10 / 10 Next" at bounding box center [607, 32] width 1215 height 58
click at [1057, 22] on link "Next" at bounding box center [1092, 31] width 94 height 61
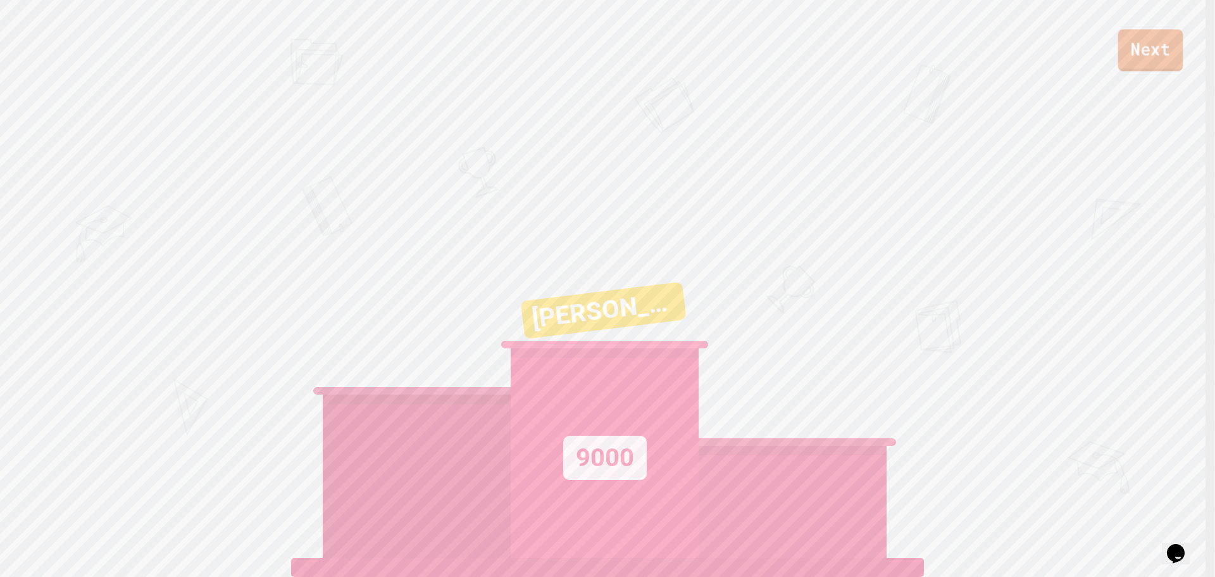
click at [1140, 65] on link "Next" at bounding box center [1151, 50] width 65 height 42
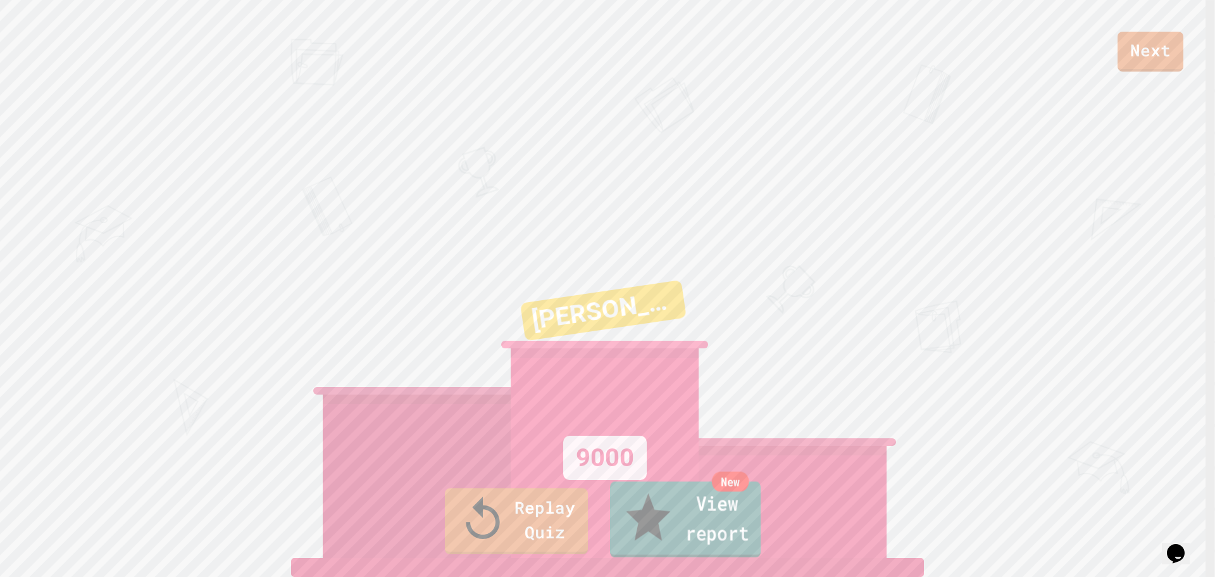
click at [663, 537] on link "New View report" at bounding box center [685, 519] width 151 height 76
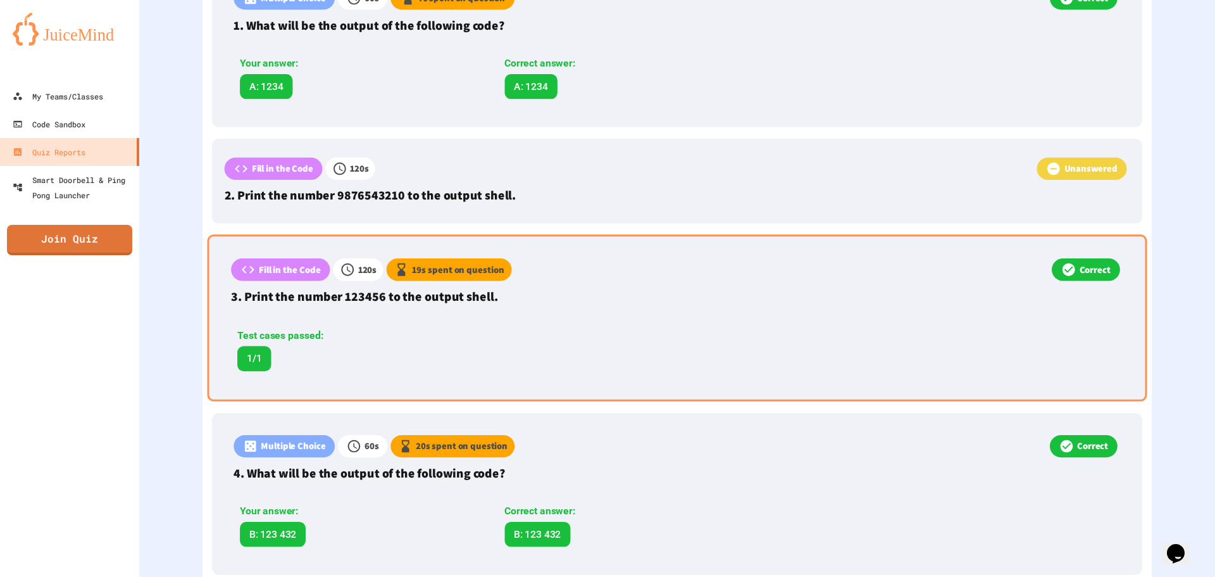
scroll to position [443, 0]
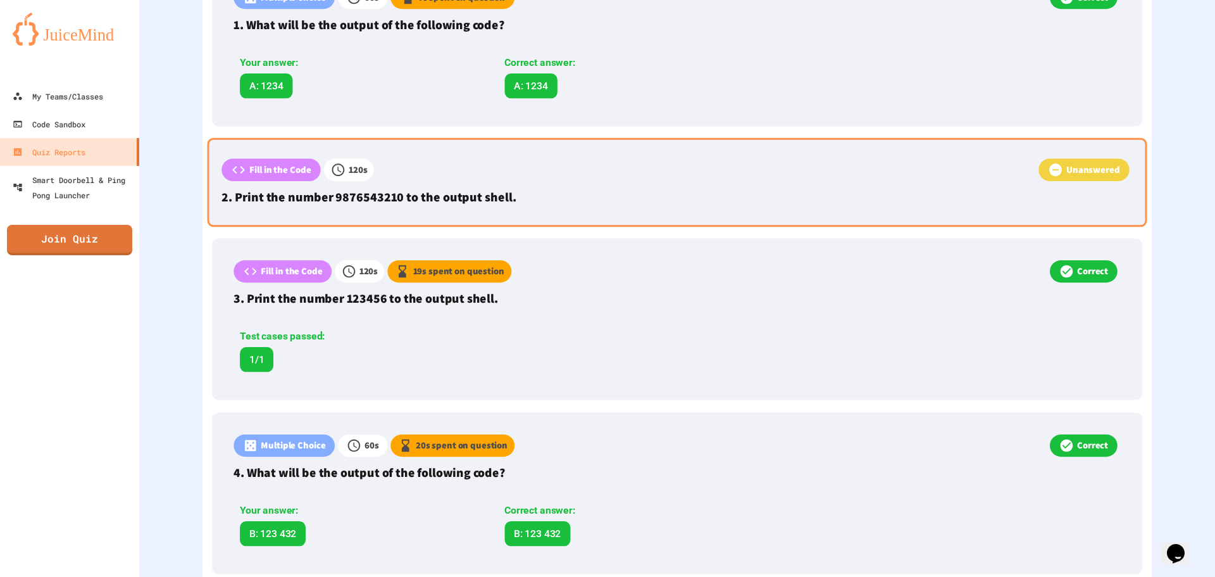
click at [621, 179] on div "Unanswered" at bounding box center [753, 171] width 759 height 26
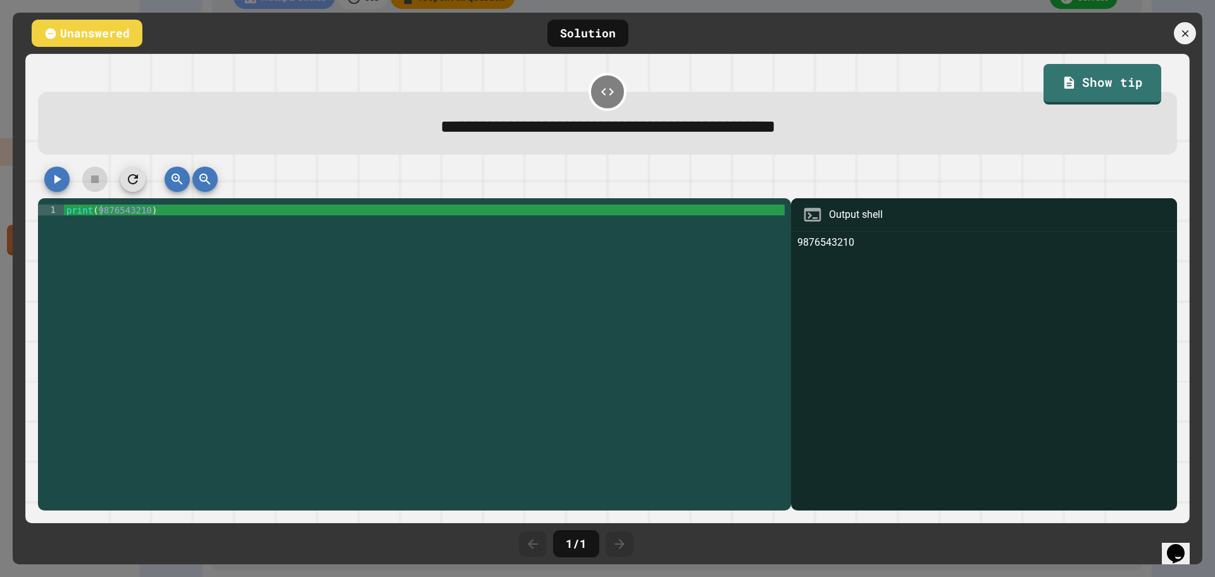
click at [58, 172] on button "button" at bounding box center [56, 178] width 25 height 25
click at [60, 182] on icon "button" at bounding box center [56, 179] width 15 height 15
click at [60, 182] on div at bounding box center [608, 182] width 1140 height 32
click at [60, 182] on icon "button" at bounding box center [56, 179] width 15 height 15
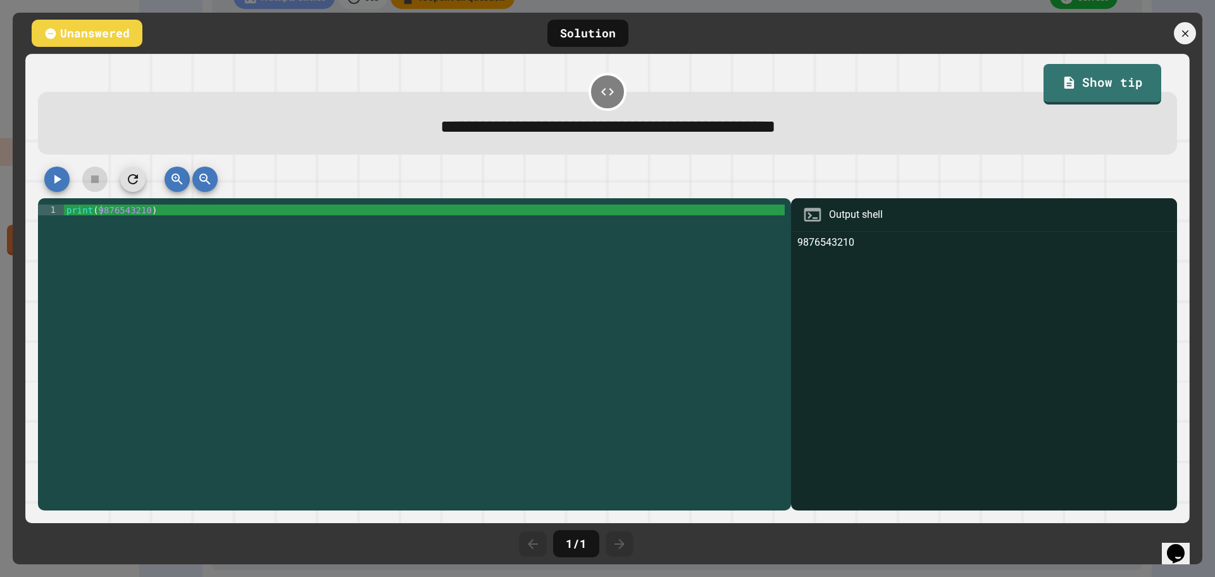
click at [47, 183] on div at bounding box center [608, 182] width 1140 height 32
click at [47, 183] on button "button" at bounding box center [56, 178] width 25 height 25
click at [47, 183] on div at bounding box center [608, 182] width 1140 height 32
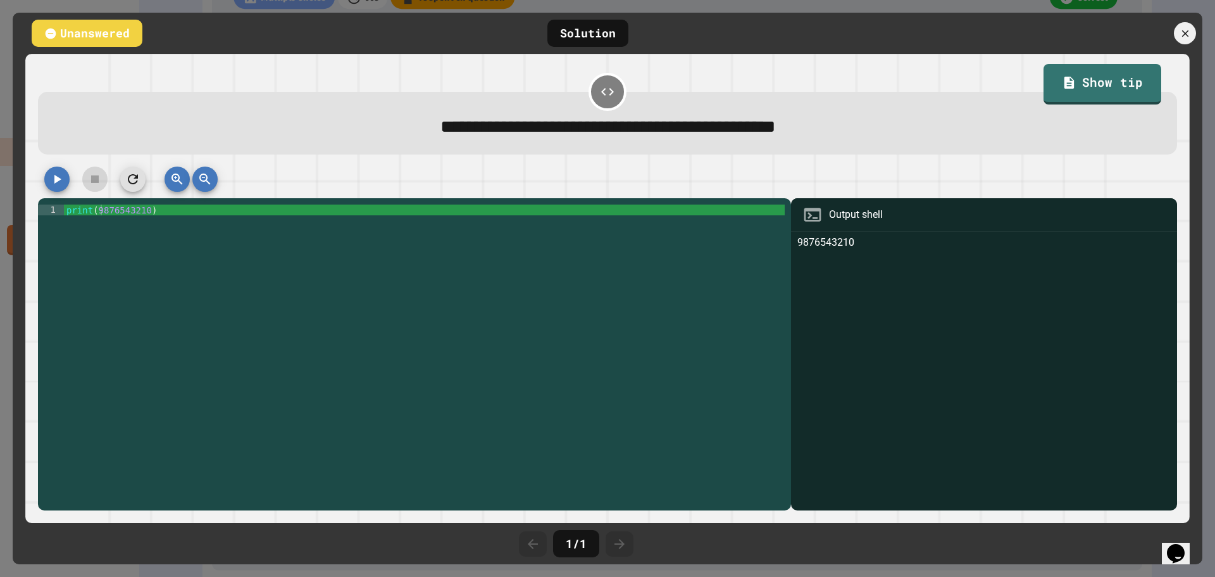
click at [63, 183] on icon "button" at bounding box center [56, 179] width 15 height 15
click at [1188, 27] on icon at bounding box center [1186, 34] width 14 height 14
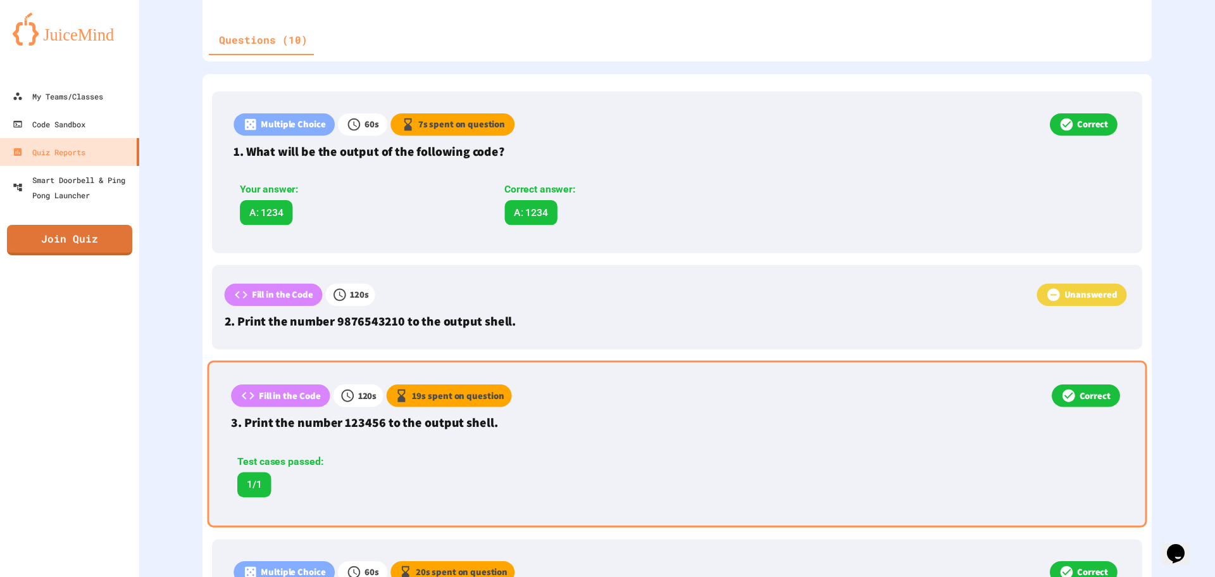
scroll to position [380, 0]
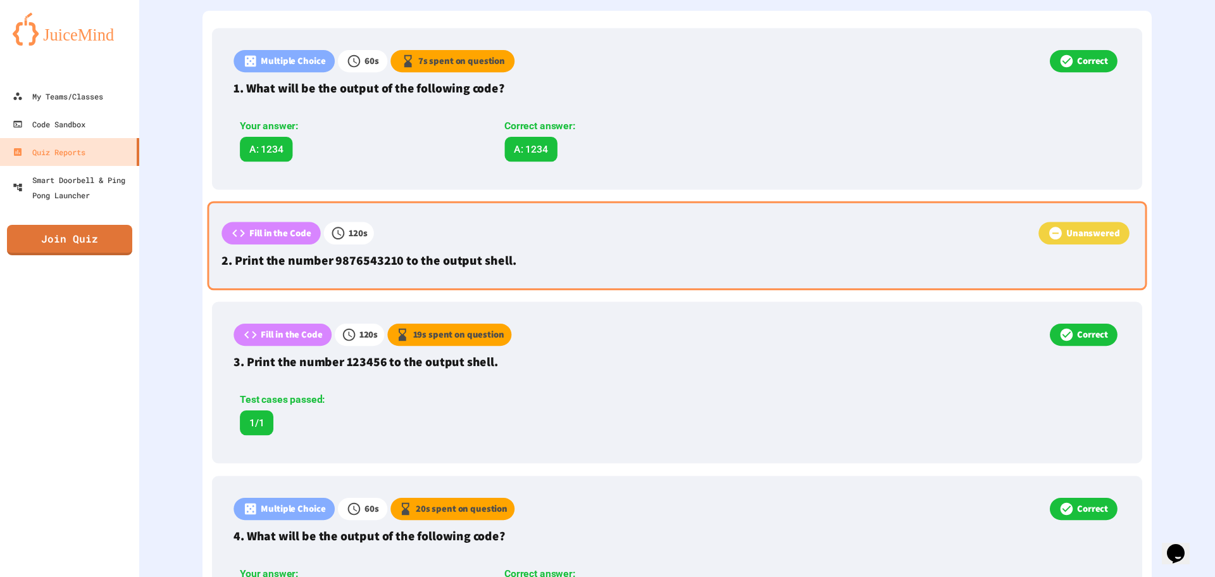
click at [898, 263] on p "2. Print the number 9876543210 to the output shell." at bounding box center [677, 260] width 911 height 19
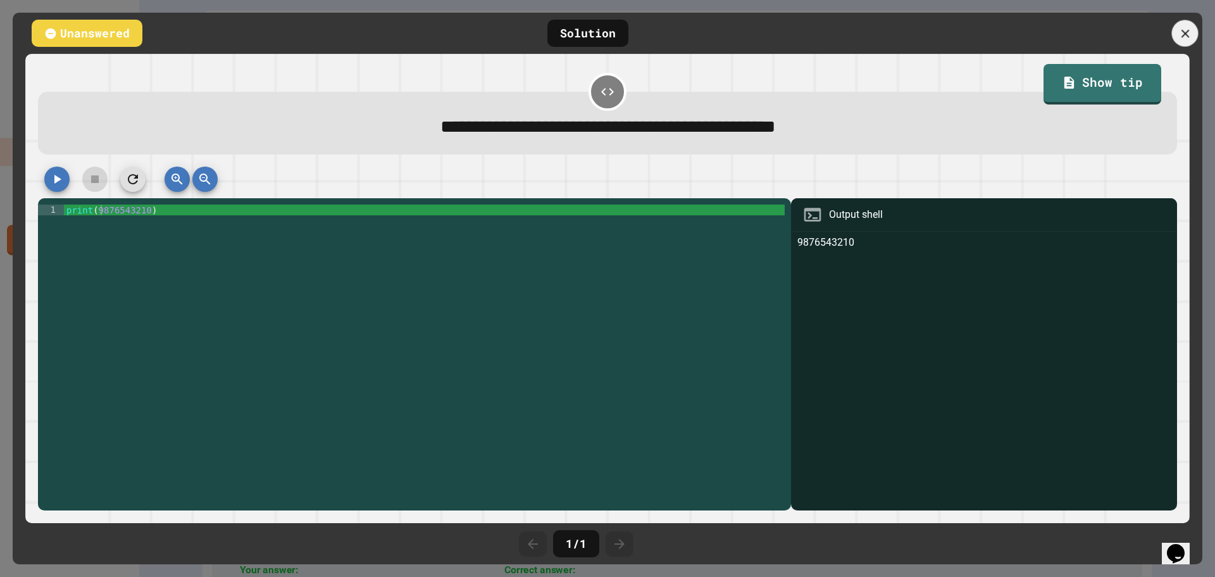
click at [1190, 28] on icon at bounding box center [1186, 34] width 14 height 14
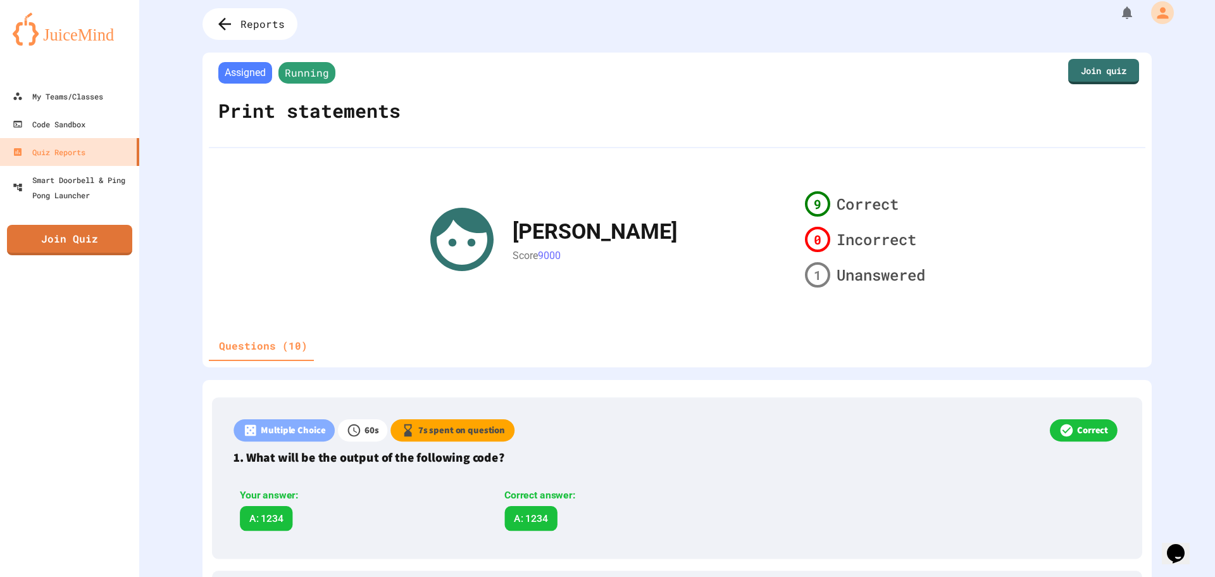
scroll to position [0, 0]
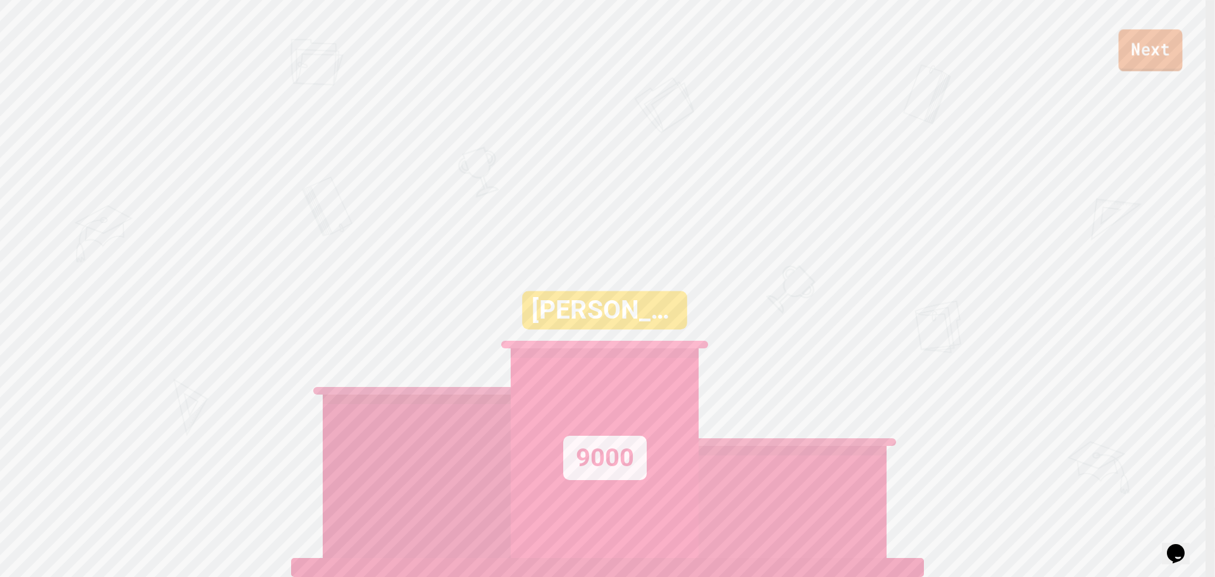
click at [1147, 45] on link "Next" at bounding box center [1151, 50] width 64 height 42
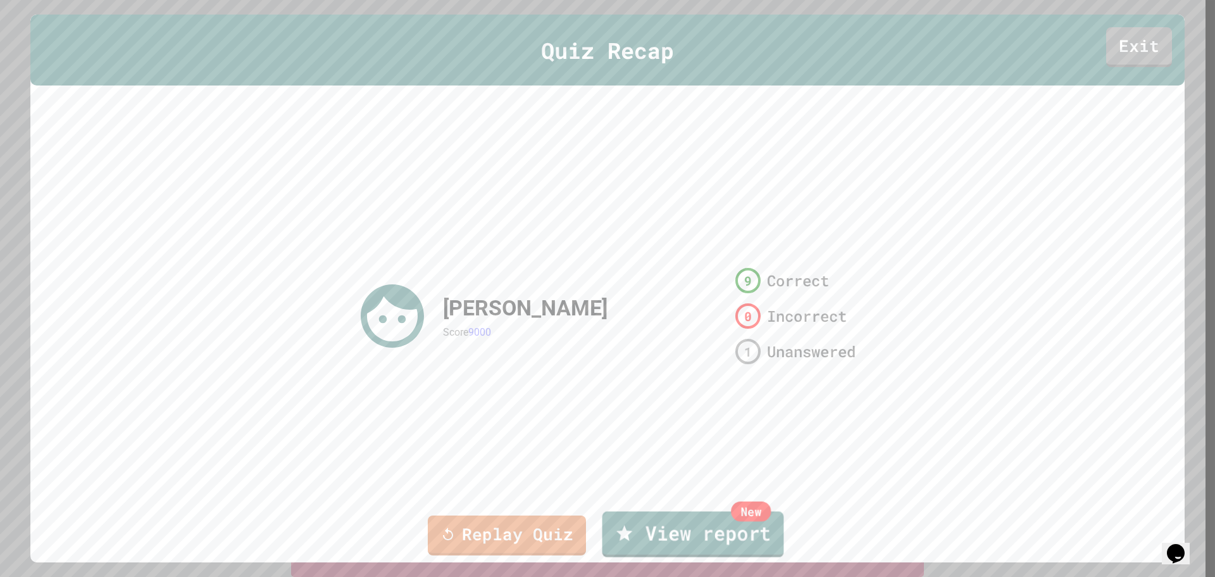
drag, startPoint x: 619, startPoint y: 556, endPoint x: 623, endPoint y: 547, distance: 10.5
click at [623, 547] on link "New View report" at bounding box center [694, 535] width 182 height 46
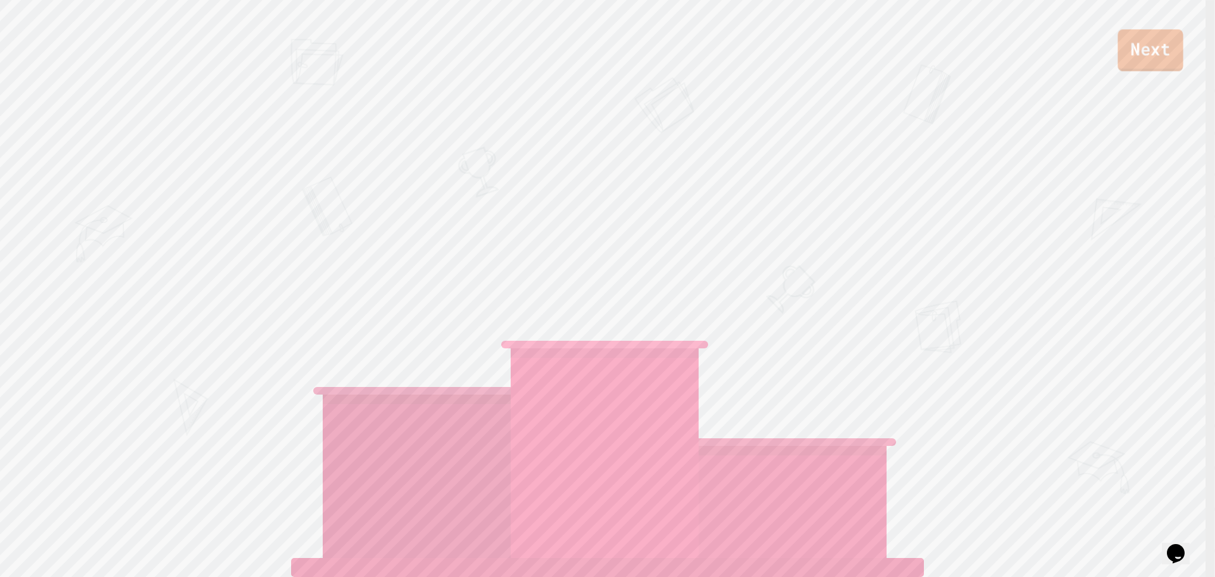
click at [1166, 47] on link "Next" at bounding box center [1150, 50] width 65 height 42
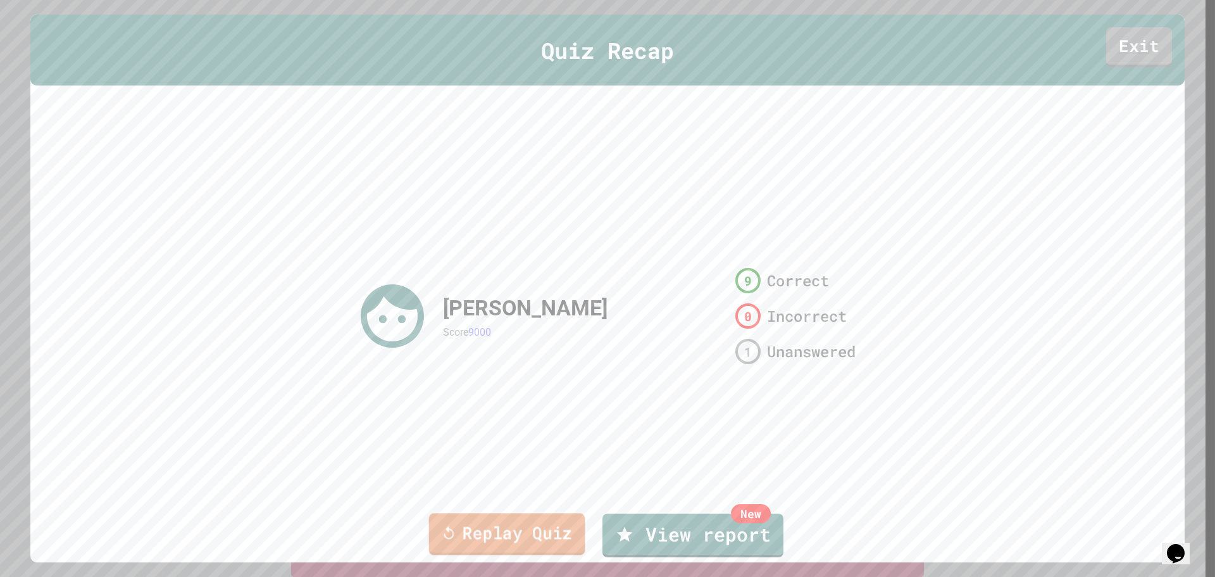
click at [544, 527] on link "Replay Quiz" at bounding box center [507, 534] width 156 height 42
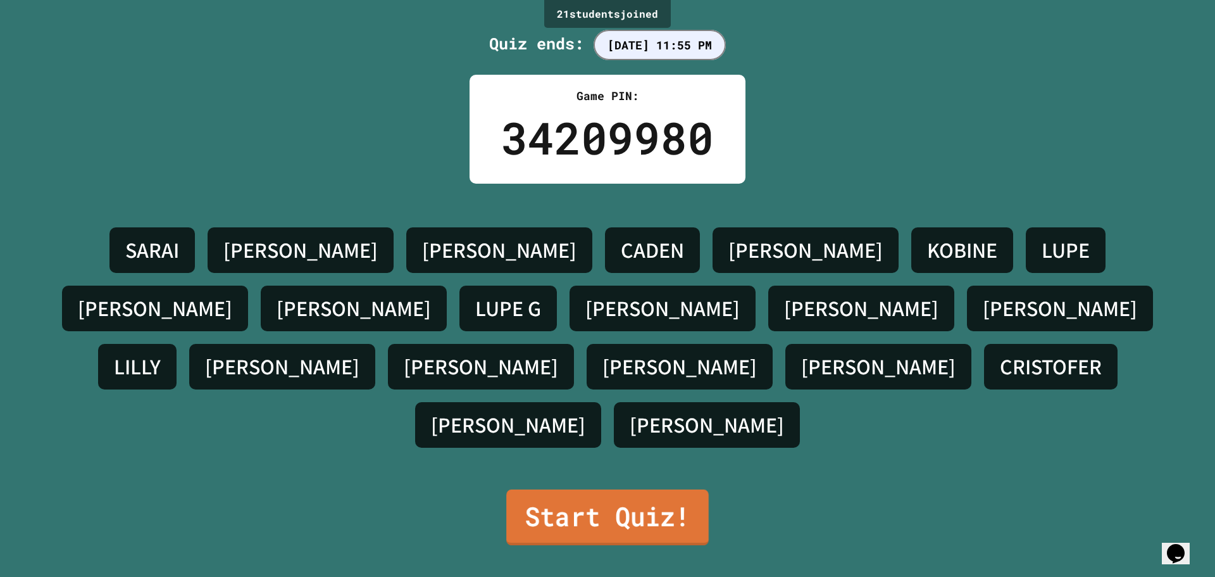
click at [548, 512] on link "Start Quiz!" at bounding box center [607, 517] width 203 height 56
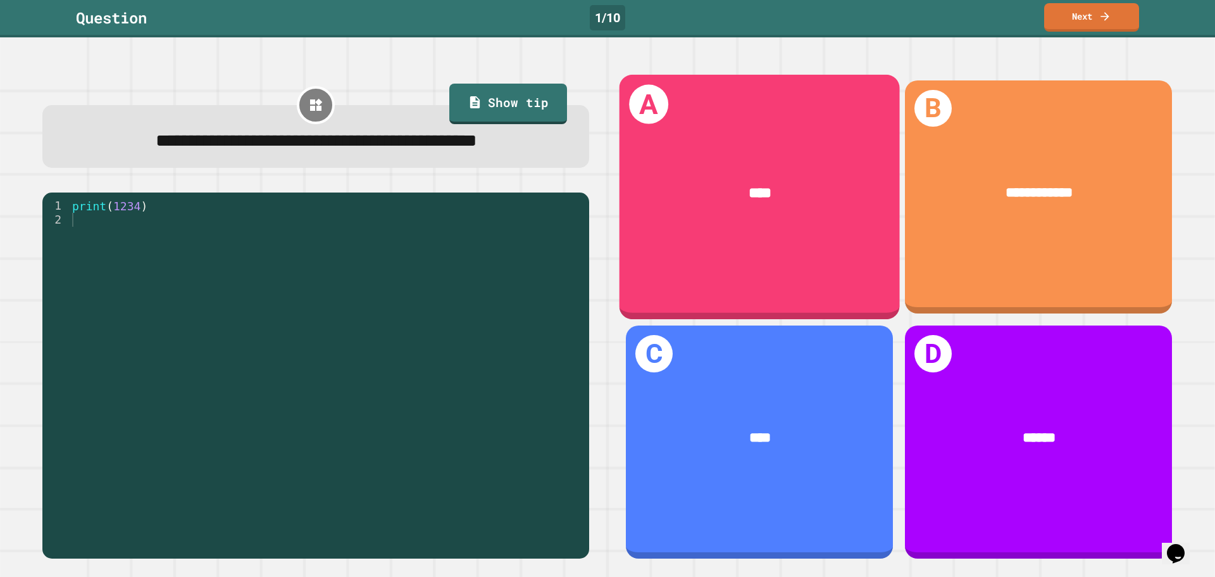
click at [758, 185] on span "****" at bounding box center [760, 192] width 23 height 15
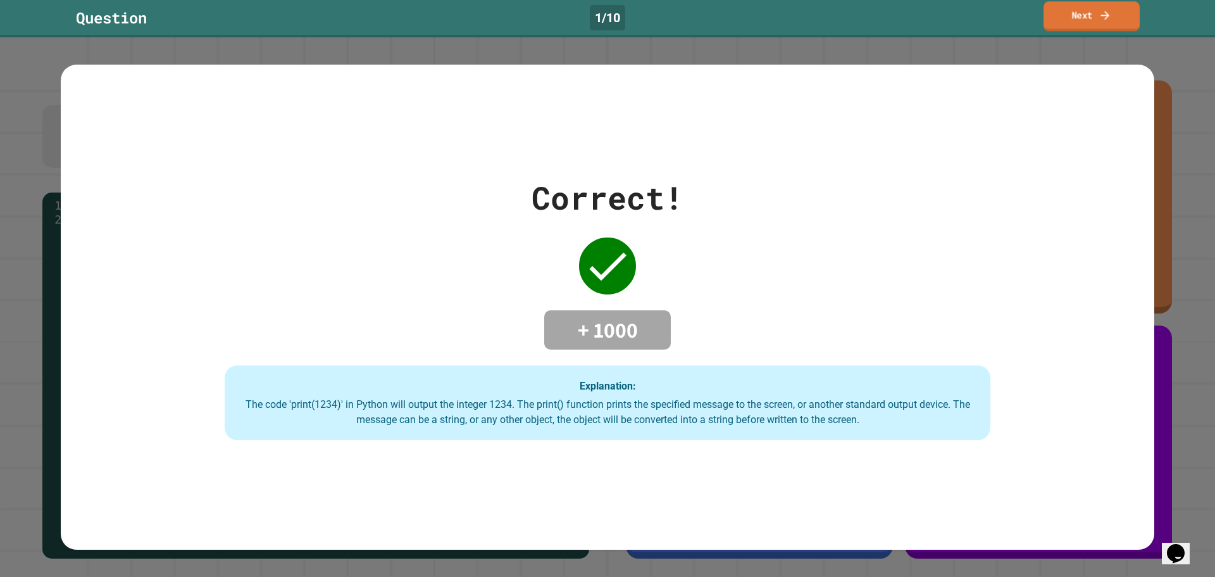
click at [1058, 18] on link "Next" at bounding box center [1092, 16] width 96 height 30
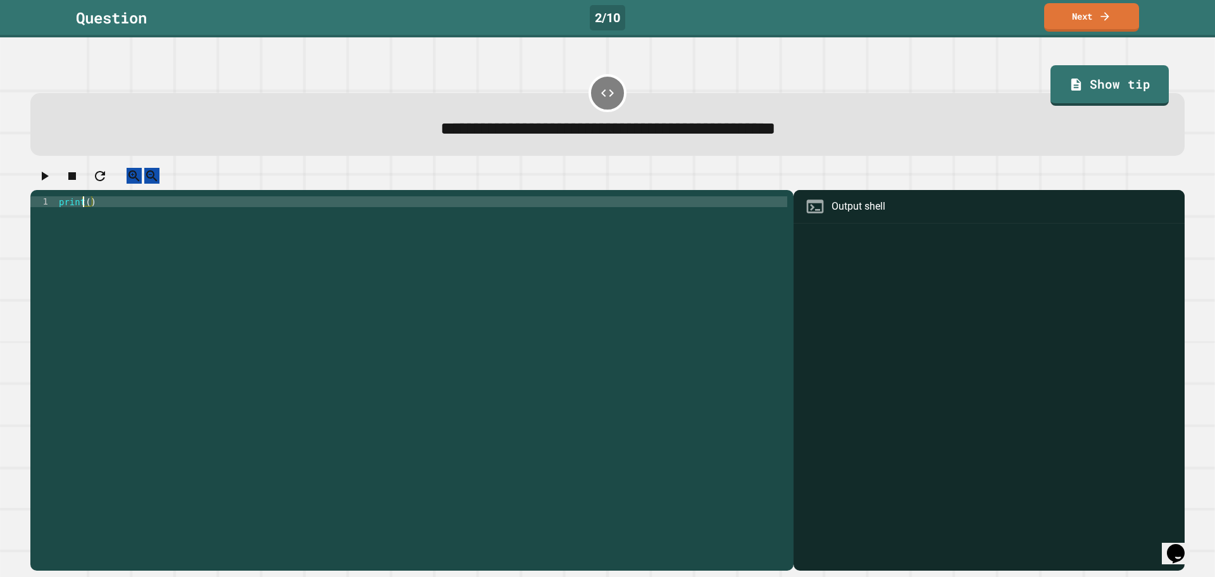
click at [85, 210] on div "print ( )" at bounding box center [421, 368] width 731 height 344
click at [87, 213] on div "print ( )" at bounding box center [421, 368] width 731 height 344
type textarea "**********"
click at [38, 179] on button "button" at bounding box center [44, 176] width 15 height 16
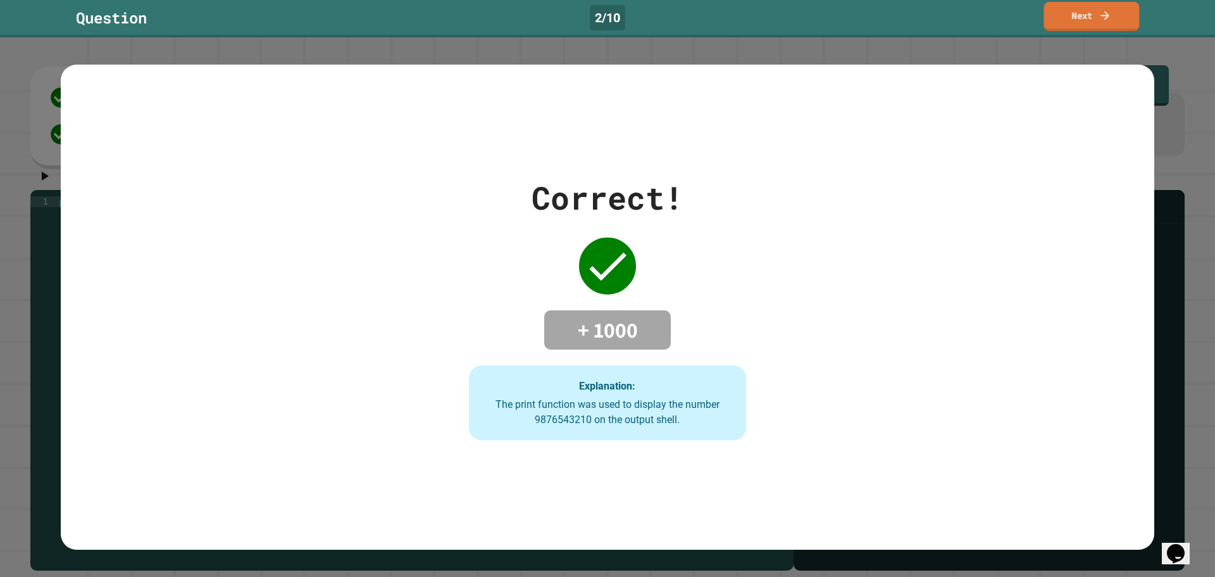
click at [1113, 22] on link "Next" at bounding box center [1093, 16] width 96 height 29
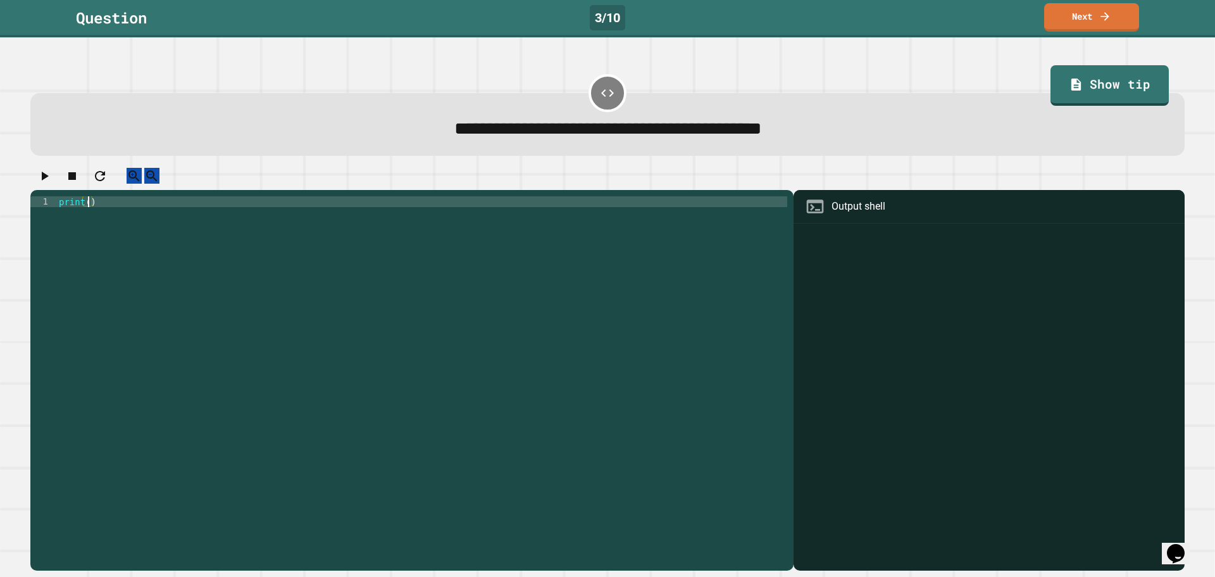
click at [87, 215] on div "print ( )" at bounding box center [421, 368] width 731 height 344
type textarea "**********"
click at [49, 180] on icon "button" at bounding box center [45, 176] width 7 height 9
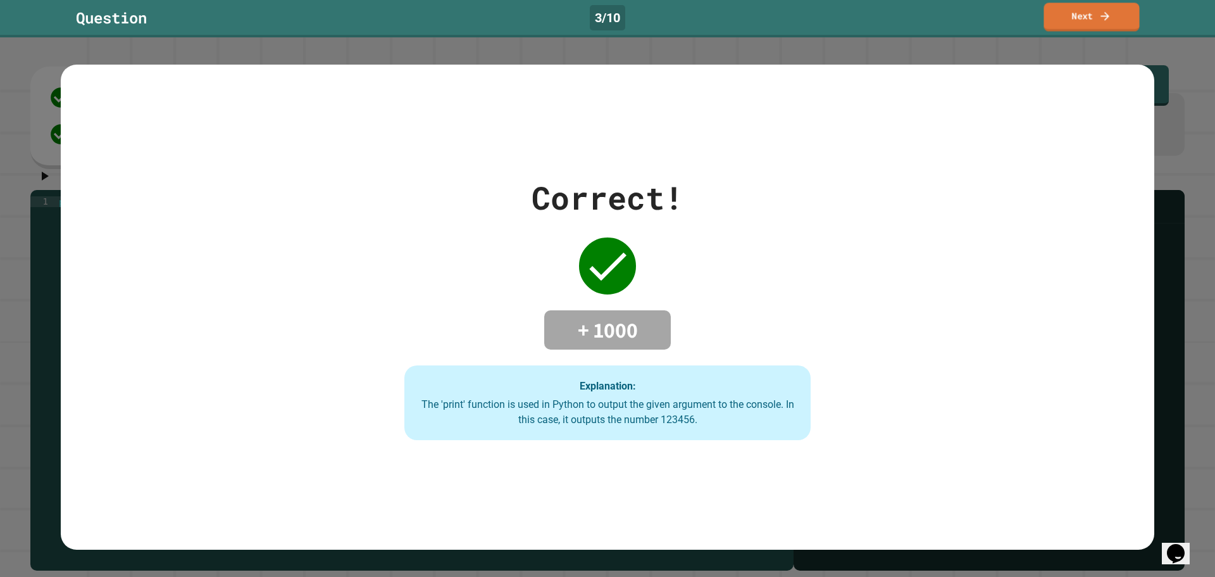
drag, startPoint x: 1055, startPoint y: 25, endPoint x: 1064, endPoint y: 23, distance: 9.1
click at [1056, 24] on link "Next" at bounding box center [1092, 17] width 96 height 28
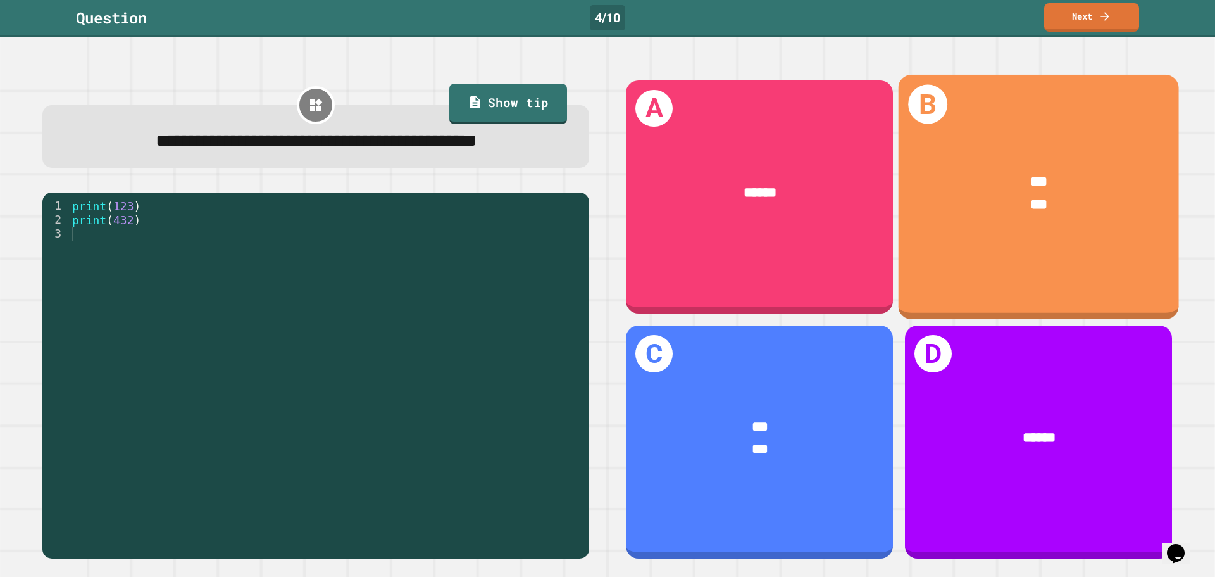
click at [927, 156] on div "*** ***" at bounding box center [1039, 193] width 280 height 104
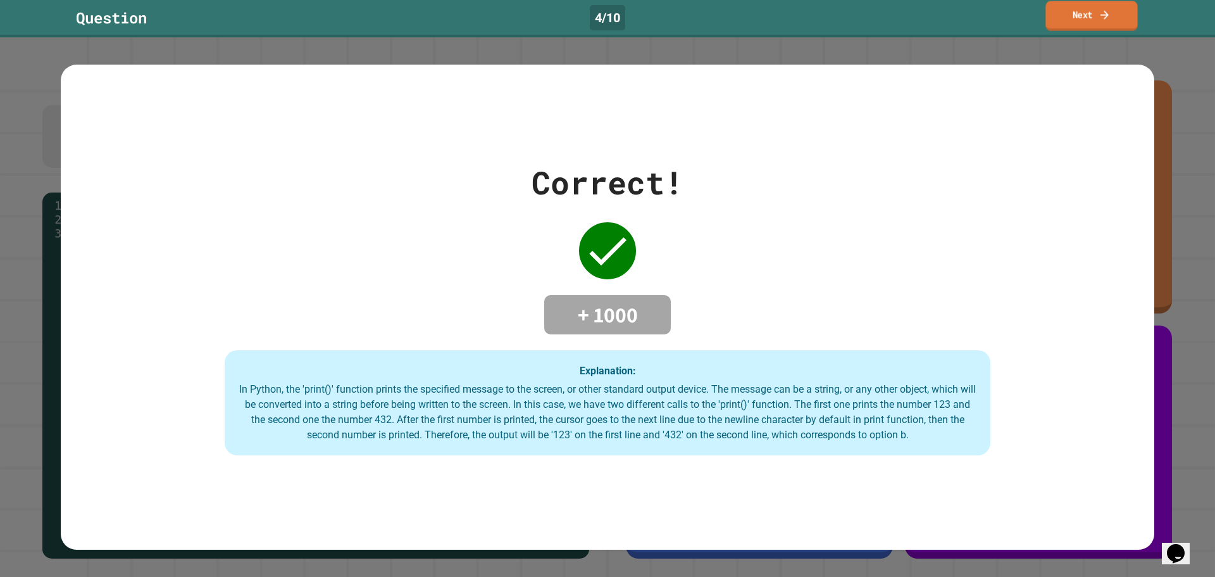
click at [1070, 18] on link "Next" at bounding box center [1092, 16] width 92 height 30
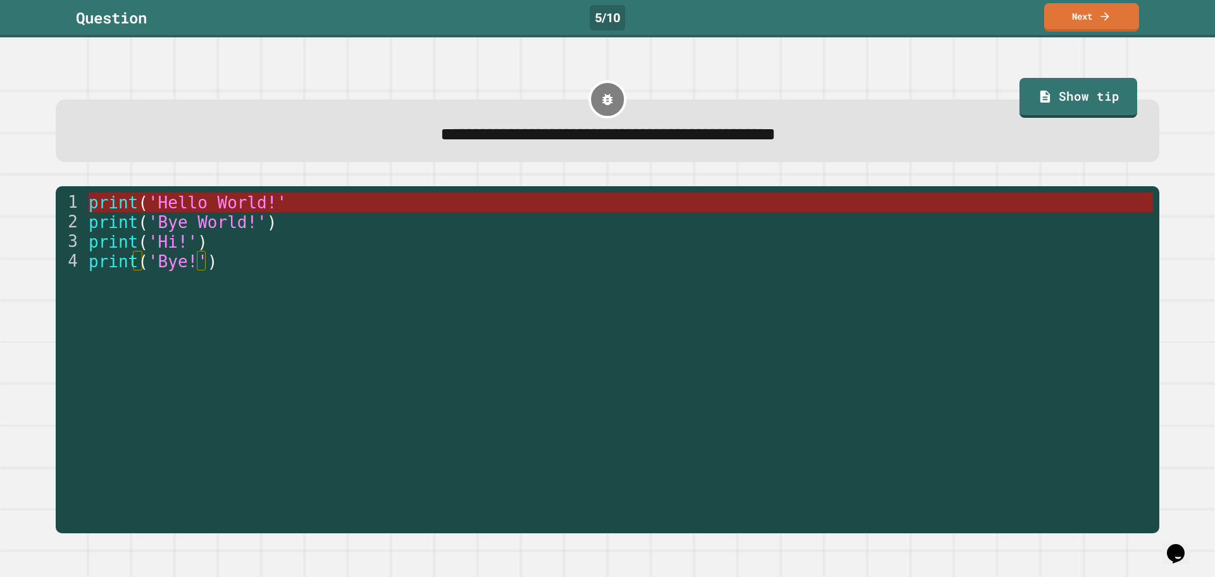
click at [152, 204] on span "'Hello World!'" at bounding box center [217, 202] width 139 height 19
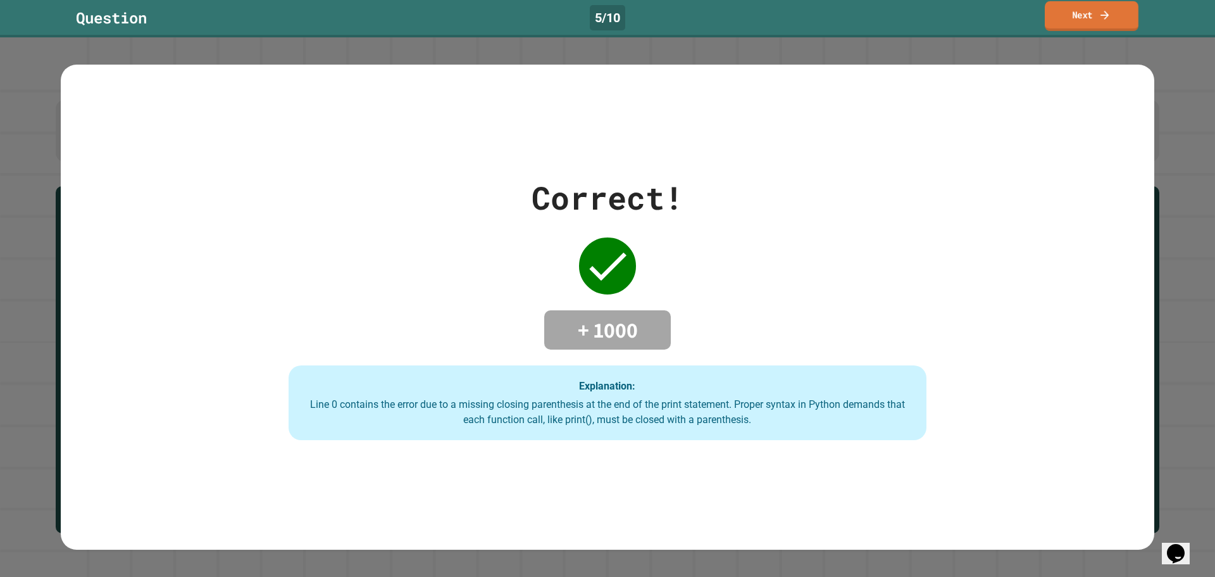
click at [1083, 11] on link "Next" at bounding box center [1092, 16] width 94 height 30
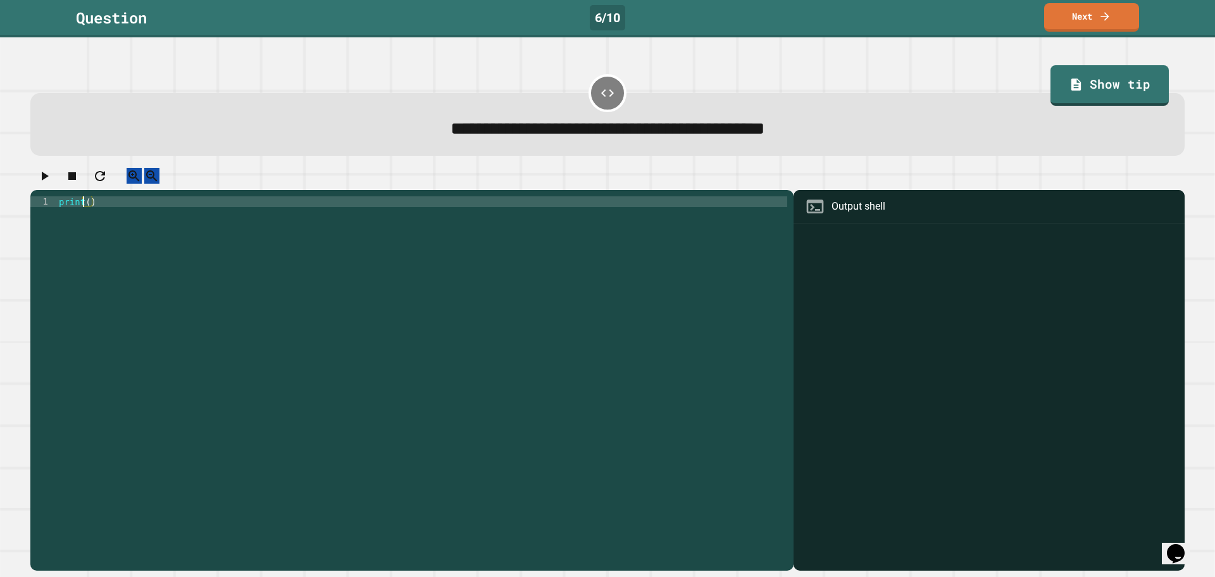
click at [84, 212] on div "print ( )" at bounding box center [421, 368] width 731 height 344
click at [87, 214] on div "print ( )" at bounding box center [421, 368] width 731 height 344
type textarea "**********"
click at [42, 184] on icon "button" at bounding box center [44, 175] width 15 height 15
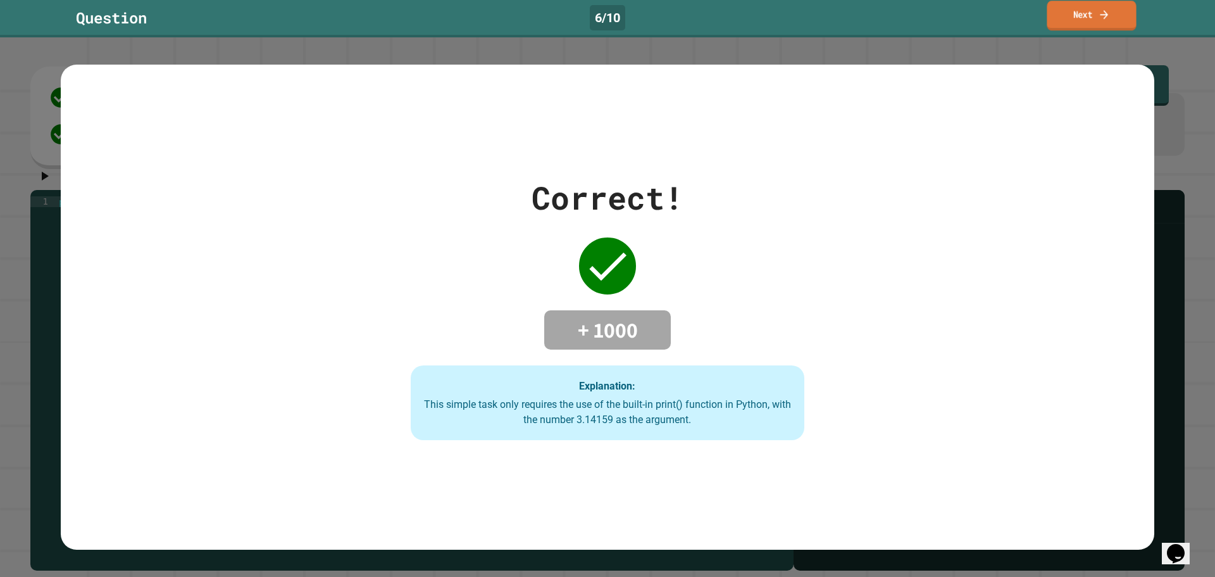
click at [1110, 19] on icon at bounding box center [1104, 14] width 12 height 13
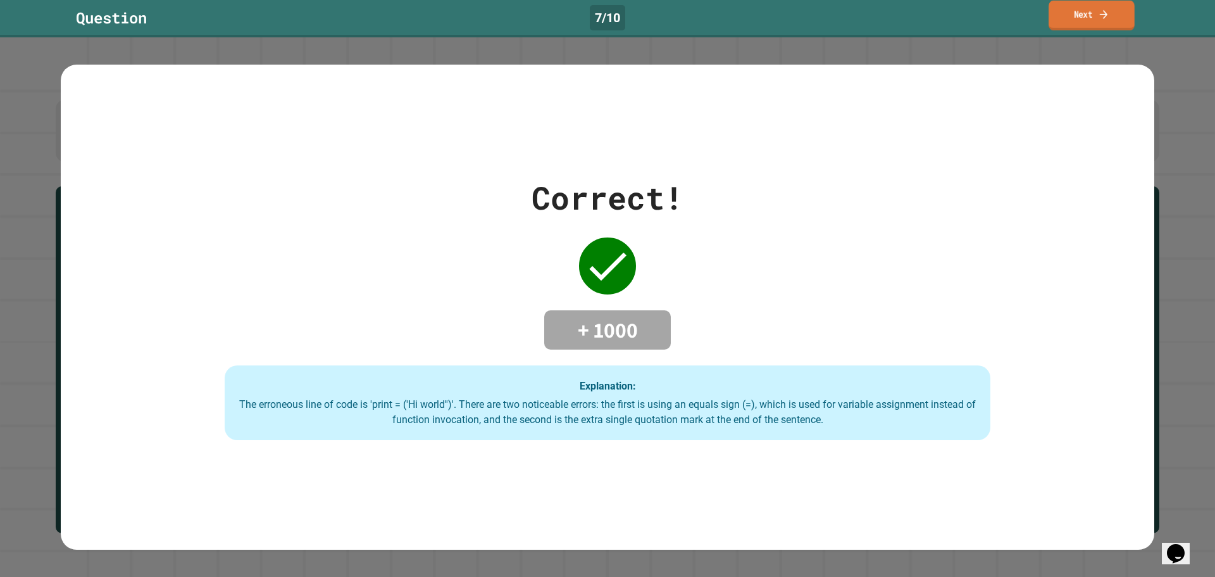
click at [1114, 18] on link "Next" at bounding box center [1092, 16] width 86 height 30
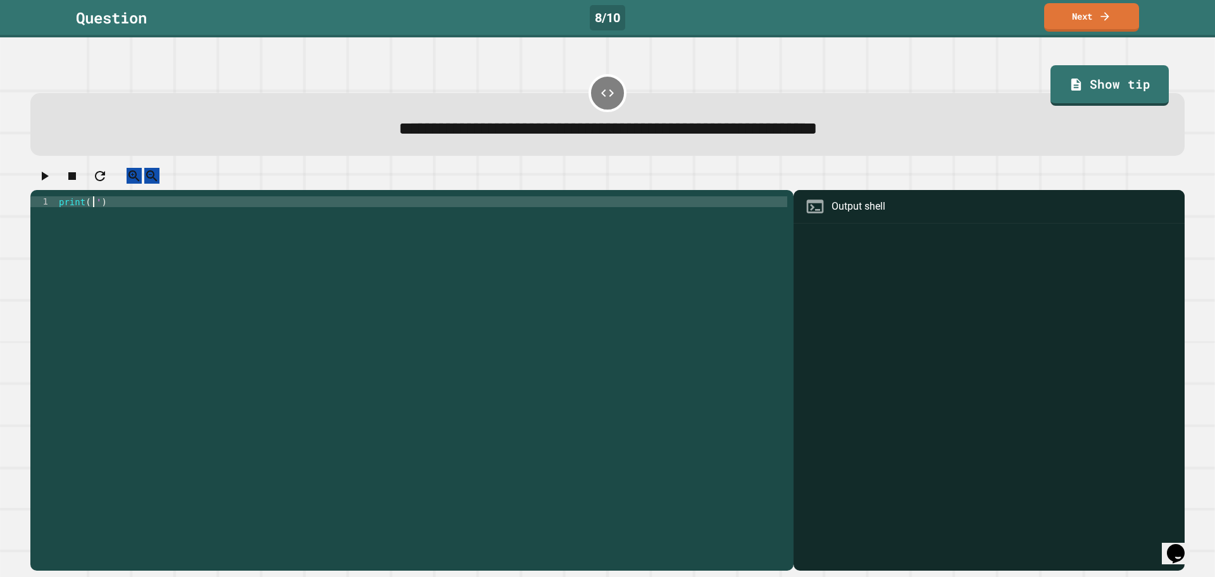
click at [93, 213] on div "print ( '' )" at bounding box center [421, 368] width 731 height 344
type textarea "**********"
click at [42, 179] on icon "button" at bounding box center [44, 175] width 15 height 15
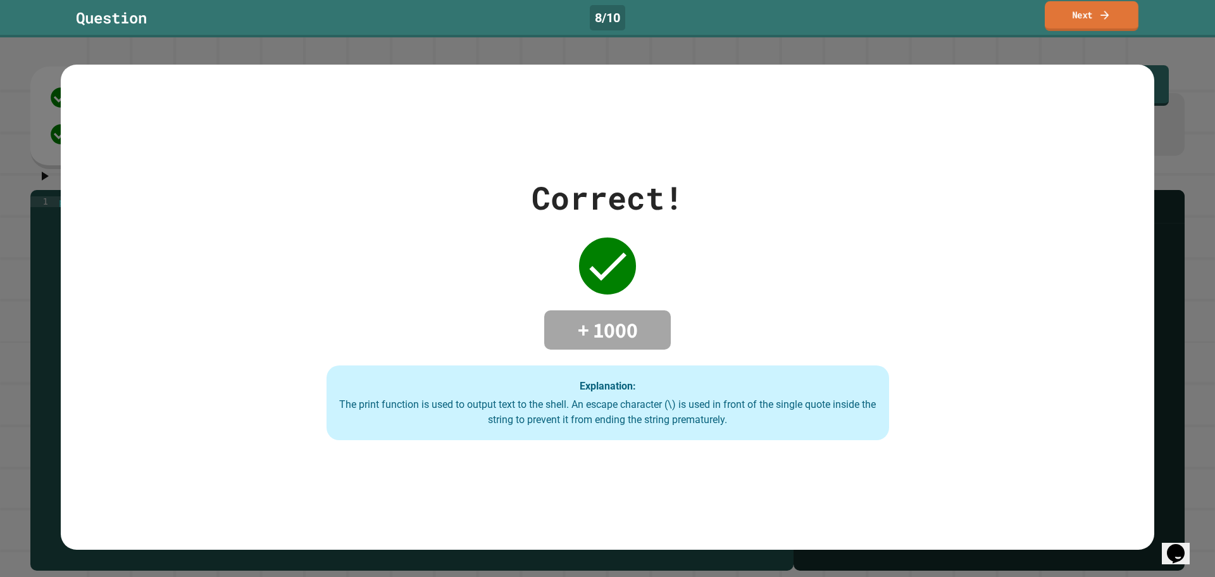
click at [1062, 13] on link "Next" at bounding box center [1092, 16] width 94 height 30
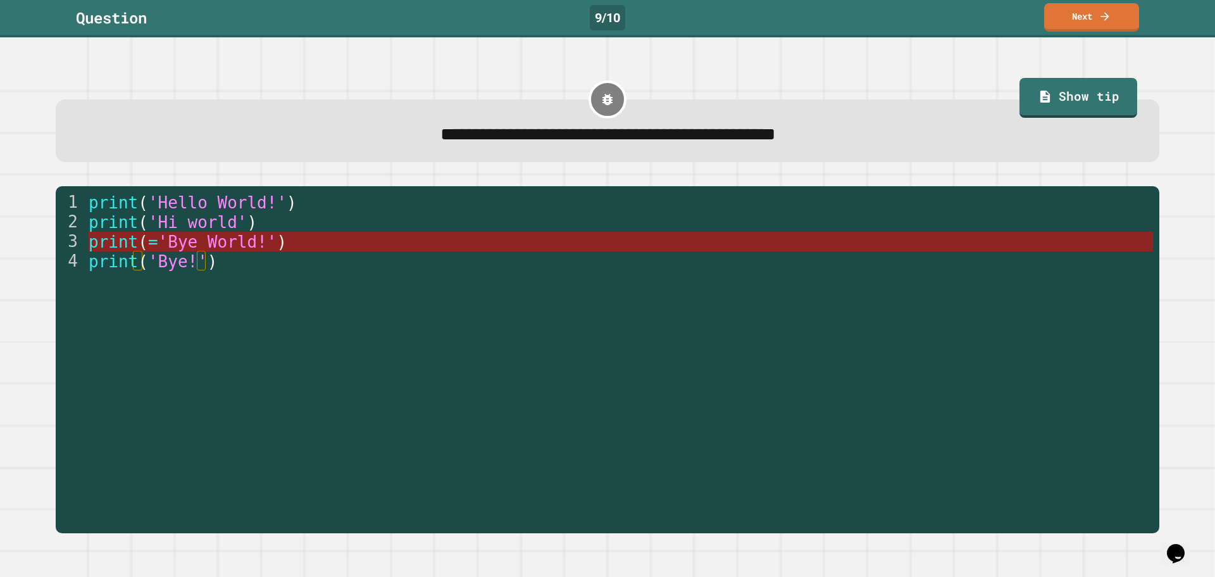
click at [168, 242] on span "'Bye World!'" at bounding box center [217, 241] width 119 height 19
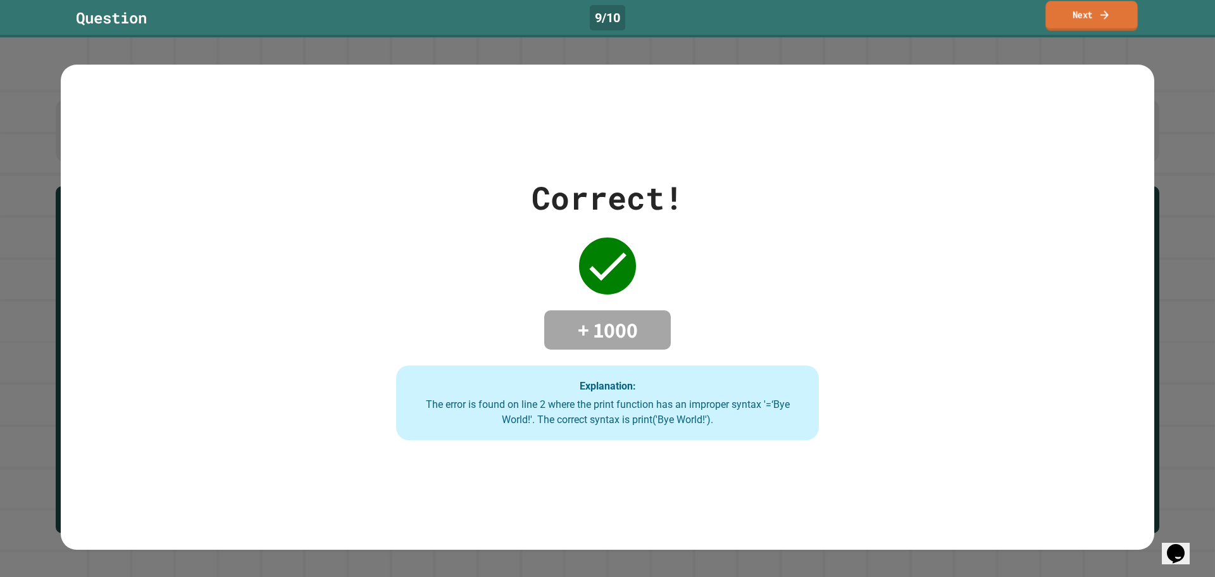
click at [1053, 26] on link "Next" at bounding box center [1092, 16] width 92 height 30
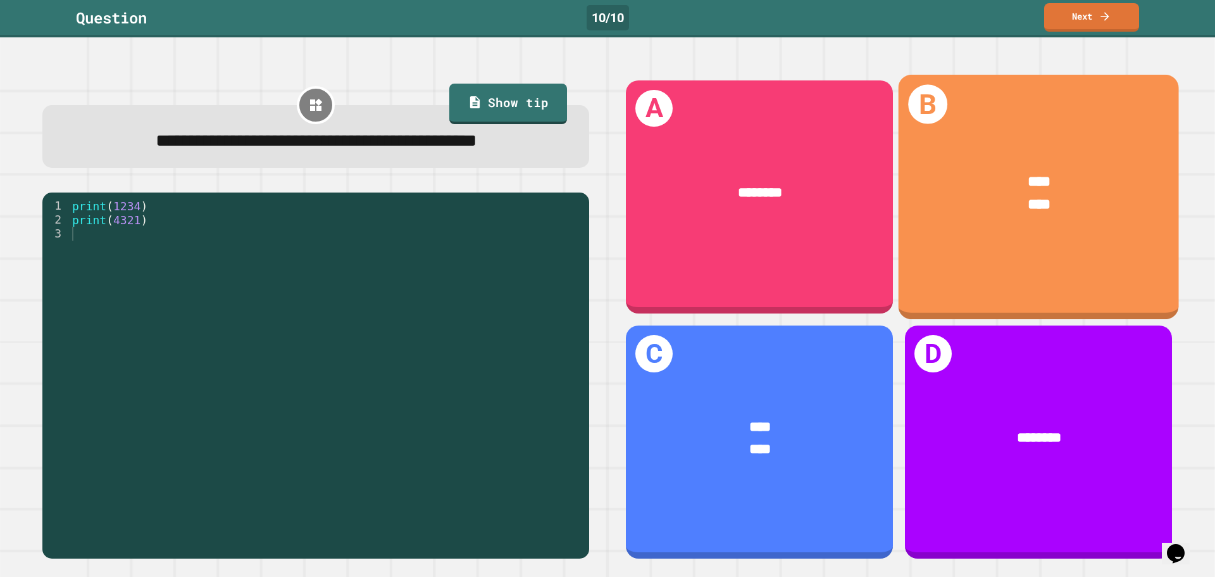
click at [960, 142] on div "**** ****" at bounding box center [1039, 193] width 280 height 104
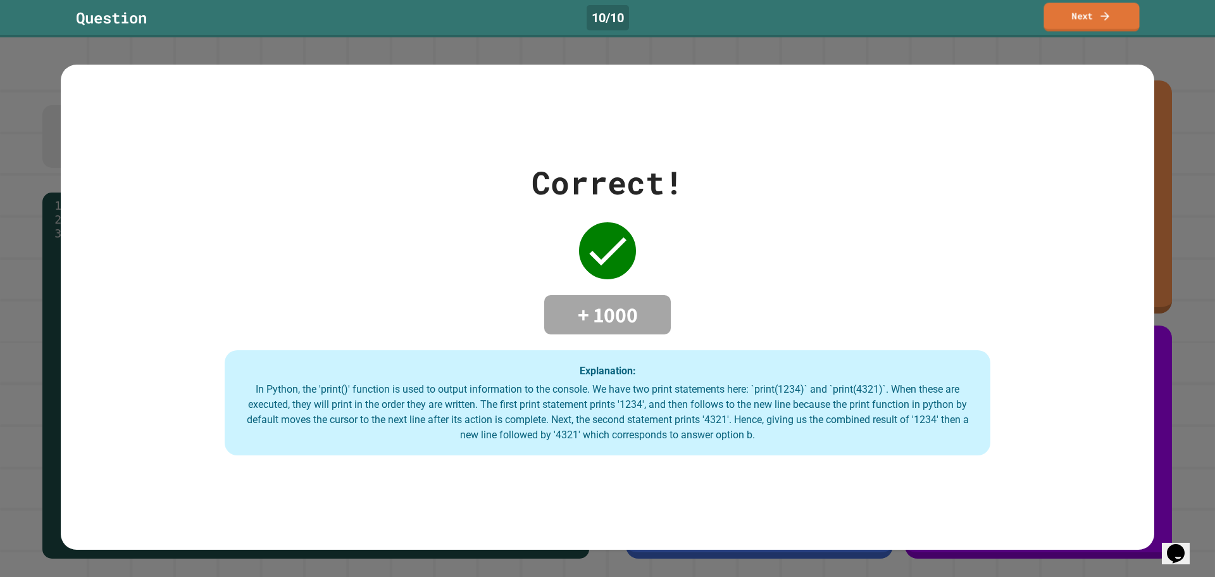
click at [1096, 12] on link "Next" at bounding box center [1092, 17] width 96 height 28
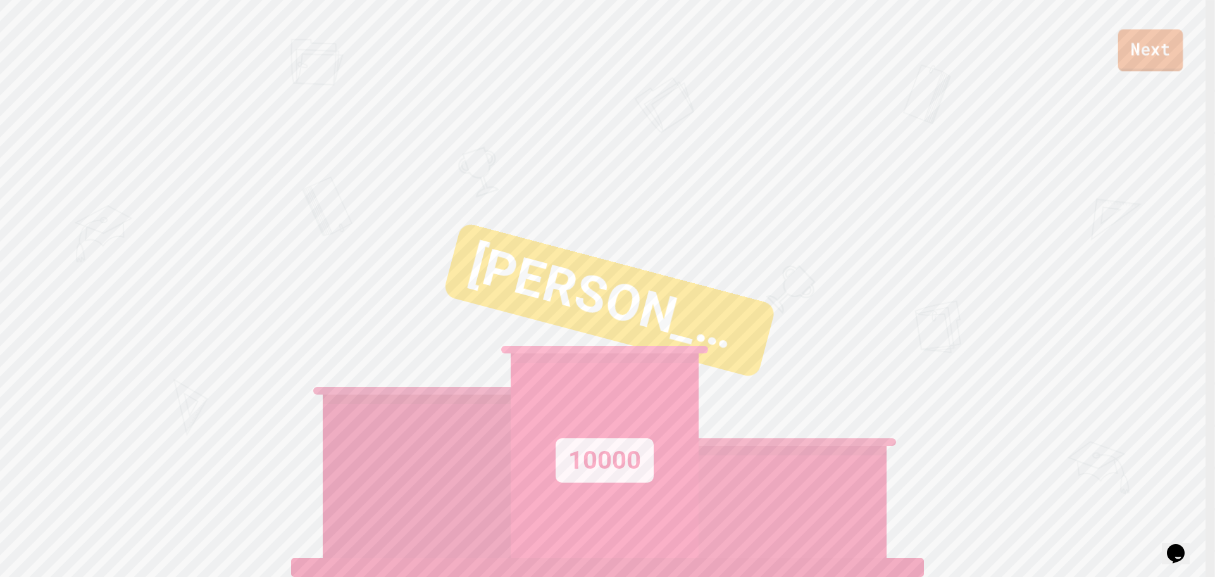
click at [1140, 48] on link "Next" at bounding box center [1151, 50] width 65 height 42
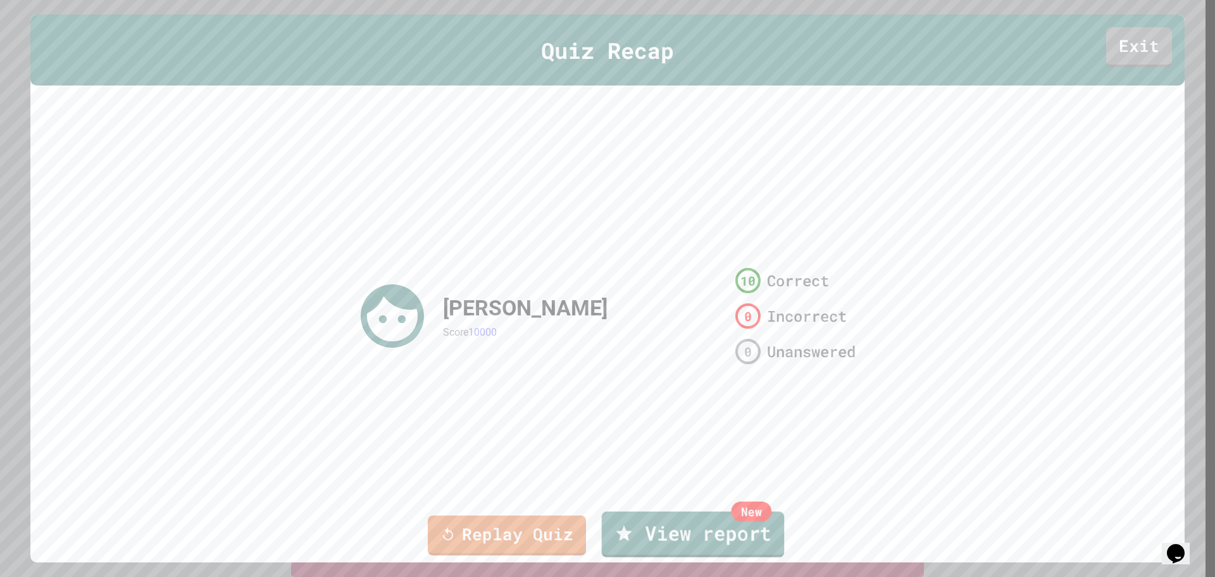
click at [696, 518] on link "New View report" at bounding box center [693, 535] width 183 height 46
